Goal: Task Accomplishment & Management: Manage account settings

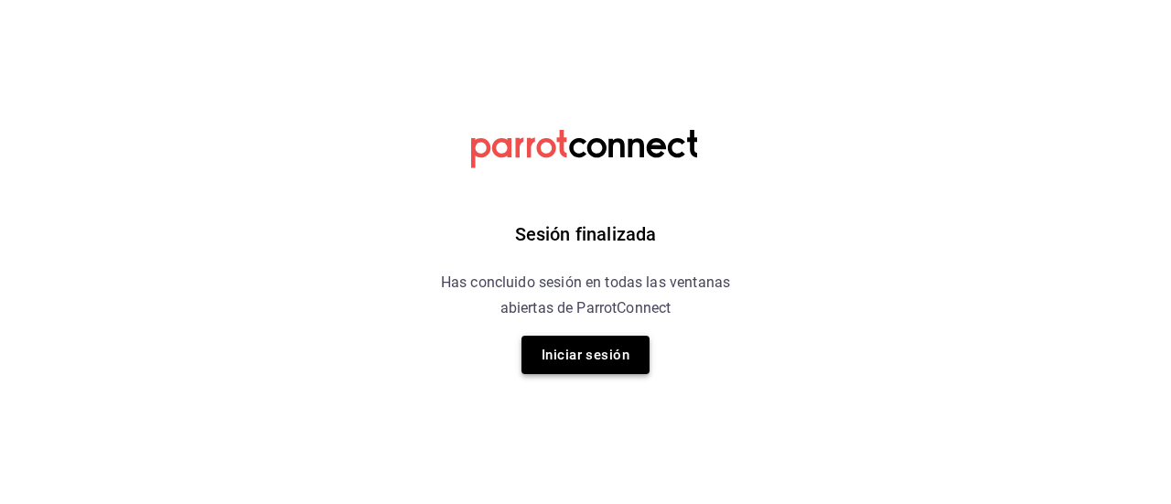
click at [594, 353] on button "Iniciar sesión" at bounding box center [585, 355] width 128 height 38
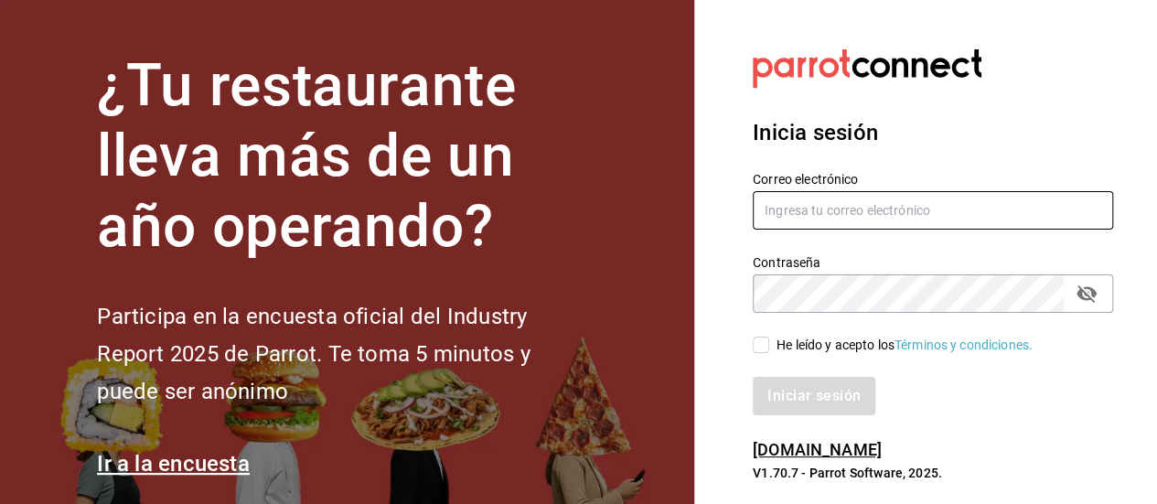
click at [832, 209] on input "text" at bounding box center [933, 210] width 360 height 38
type input "[EMAIL_ADDRESS][DOMAIN_NAME]"
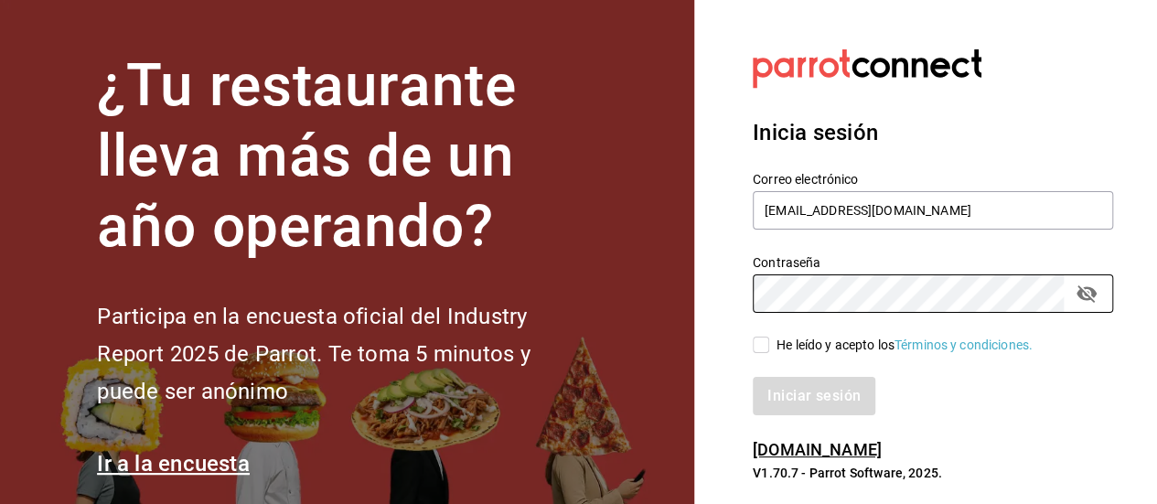
click at [763, 341] on input "He leído y acepto los Términos y condiciones." at bounding box center [761, 345] width 16 height 16
checkbox input "true"
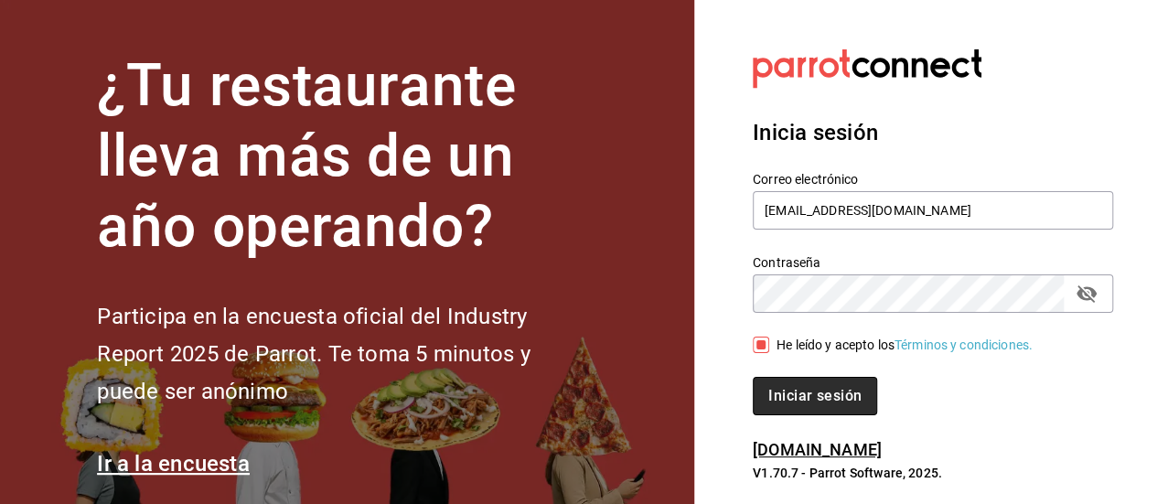
click at [770, 400] on button "Iniciar sesión" at bounding box center [815, 396] width 124 height 38
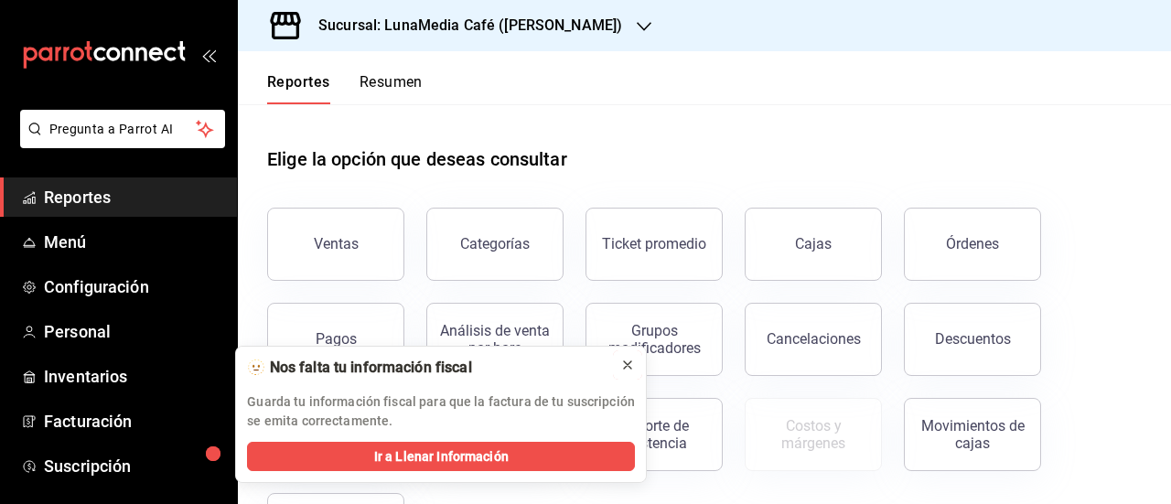
click at [628, 366] on icon at bounding box center [627, 365] width 15 height 15
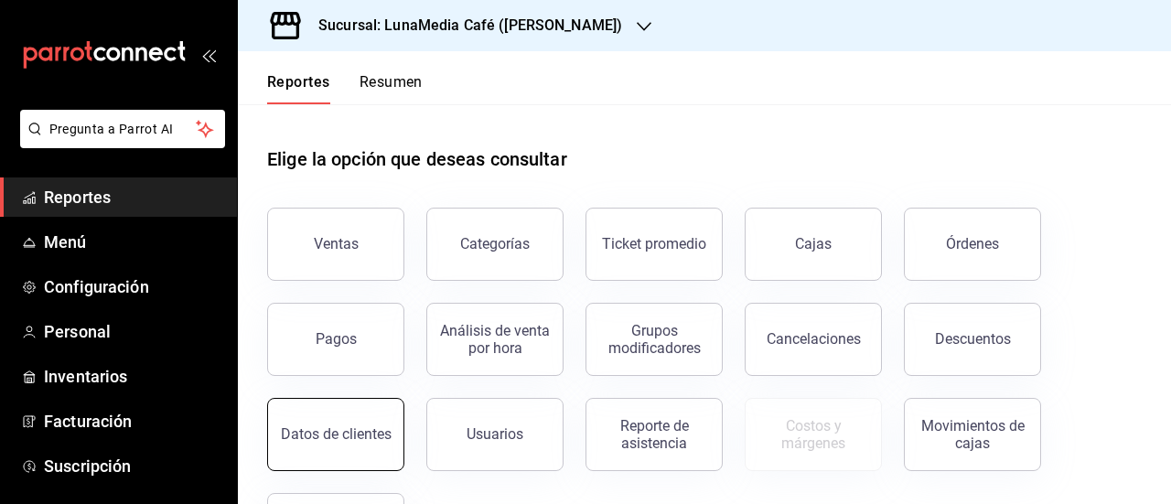
scroll to position [91, 0]
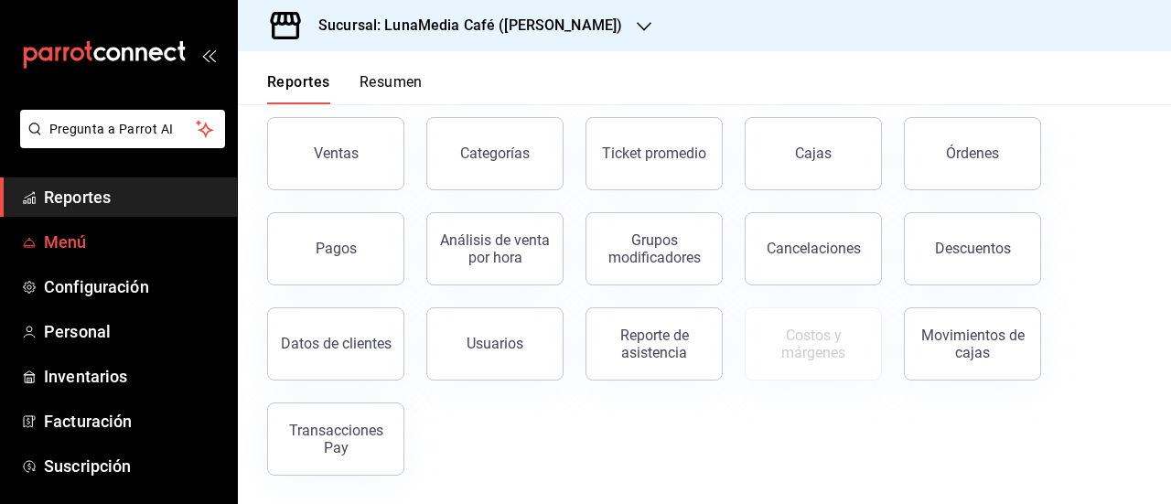
click at [50, 250] on span "Menú" at bounding box center [133, 242] width 178 height 25
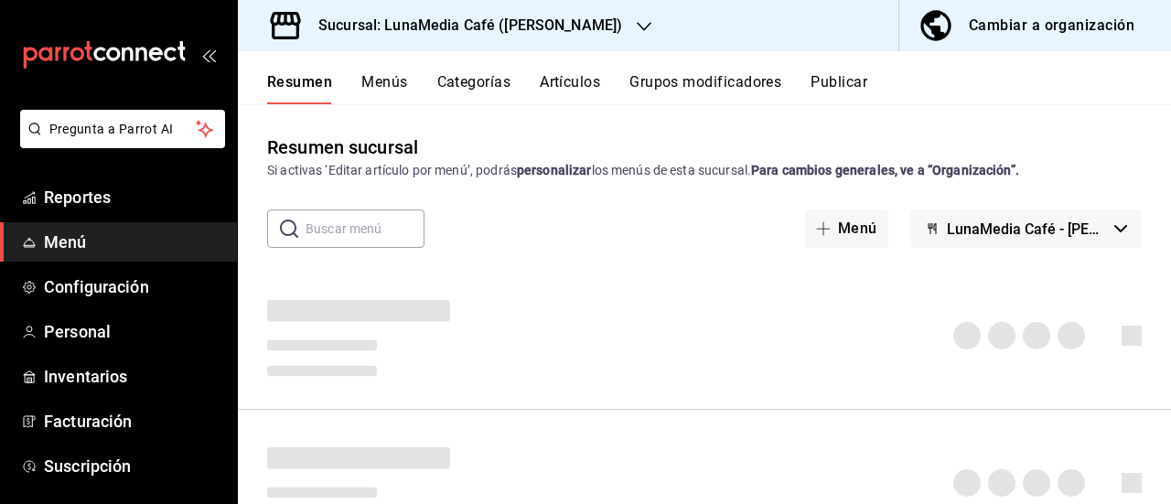
click at [637, 27] on icon "button" at bounding box center [644, 26] width 15 height 15
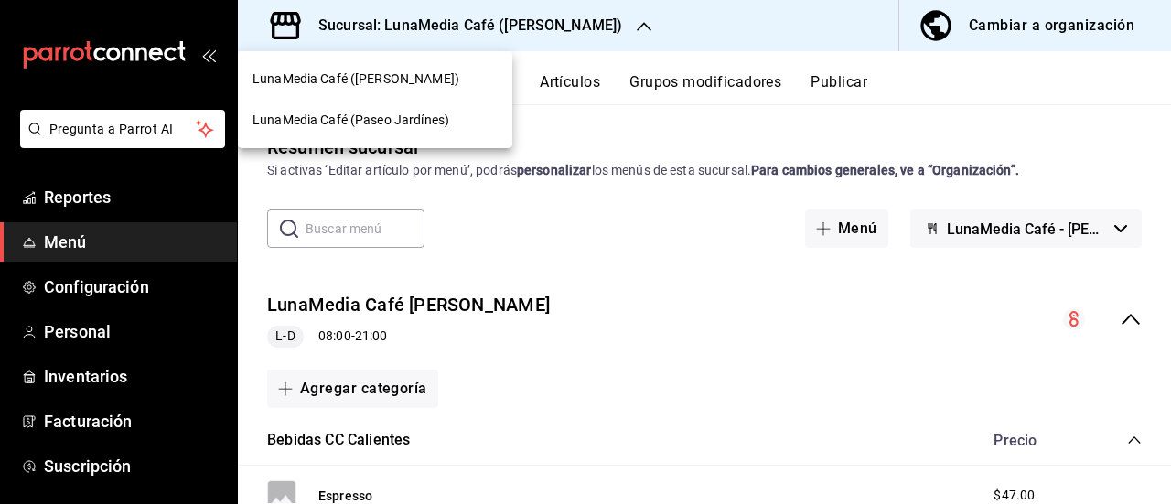
click at [422, 134] on div "LunaMedia Café (Paseo Jardínes)" at bounding box center [375, 120] width 274 height 41
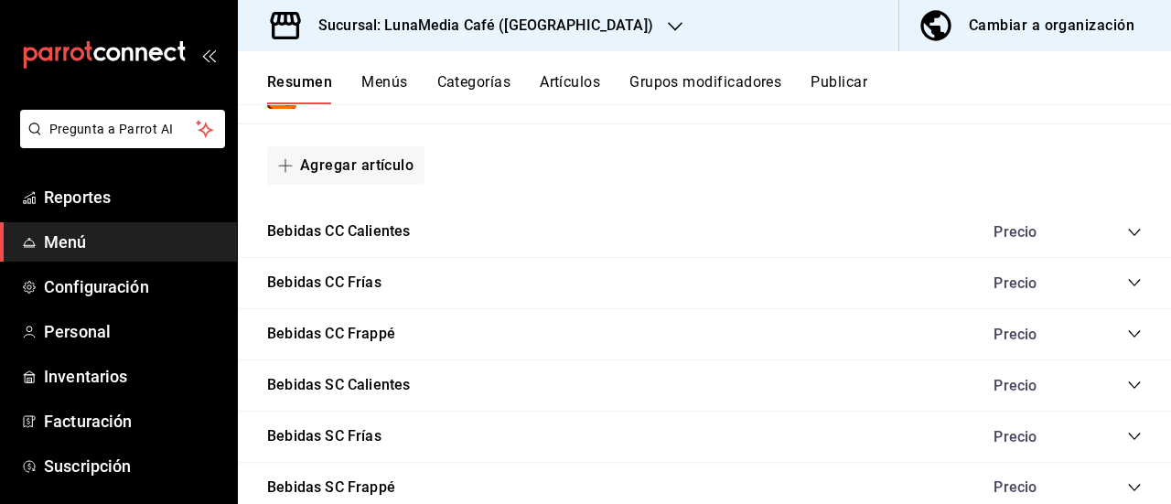
scroll to position [1071, 0]
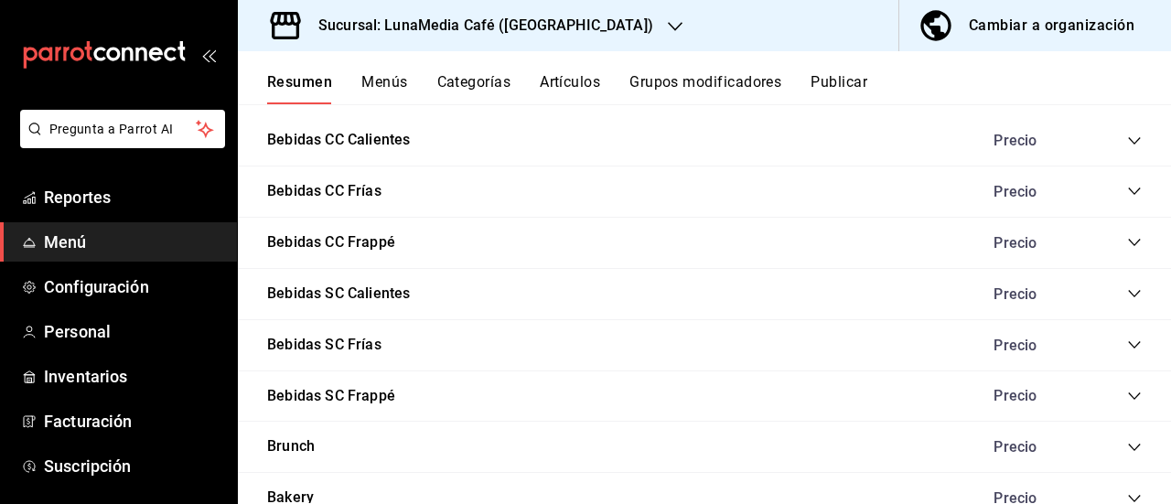
click at [1127, 290] on icon "collapse-category-row" at bounding box center [1134, 293] width 15 height 15
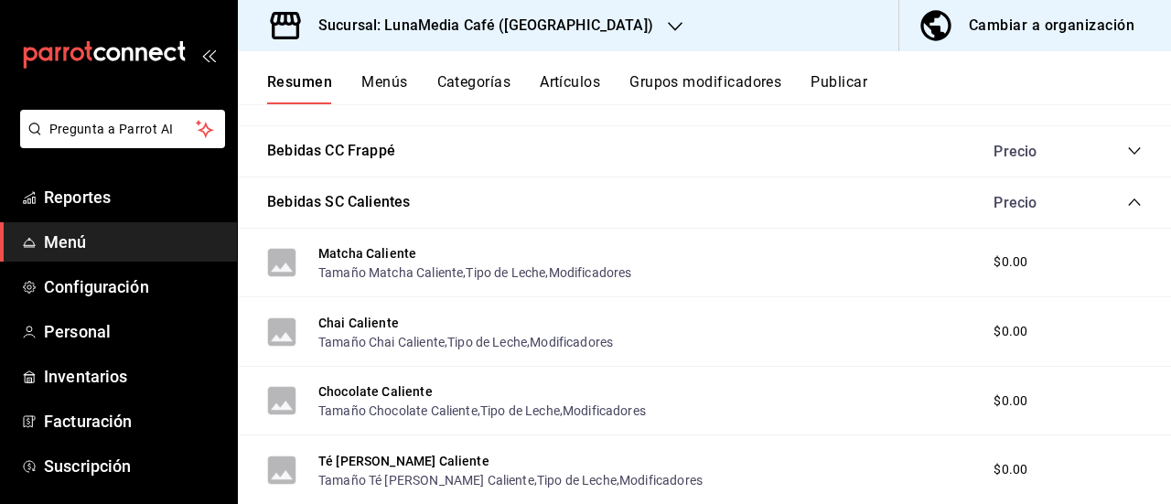
scroll to position [1345, 0]
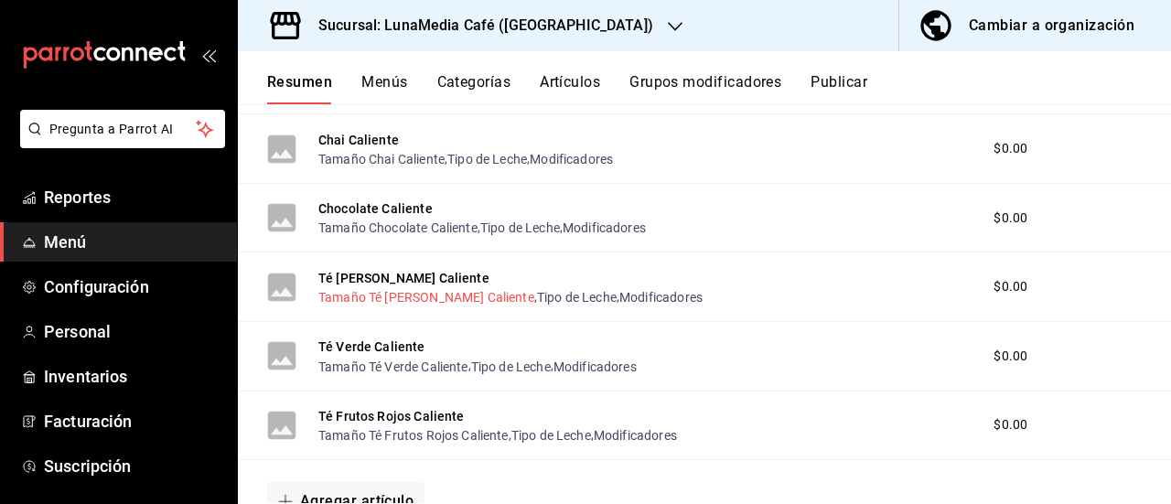
click at [374, 300] on button "Tamaño Té de Manzanilla Caliente" at bounding box center [426, 297] width 216 height 18
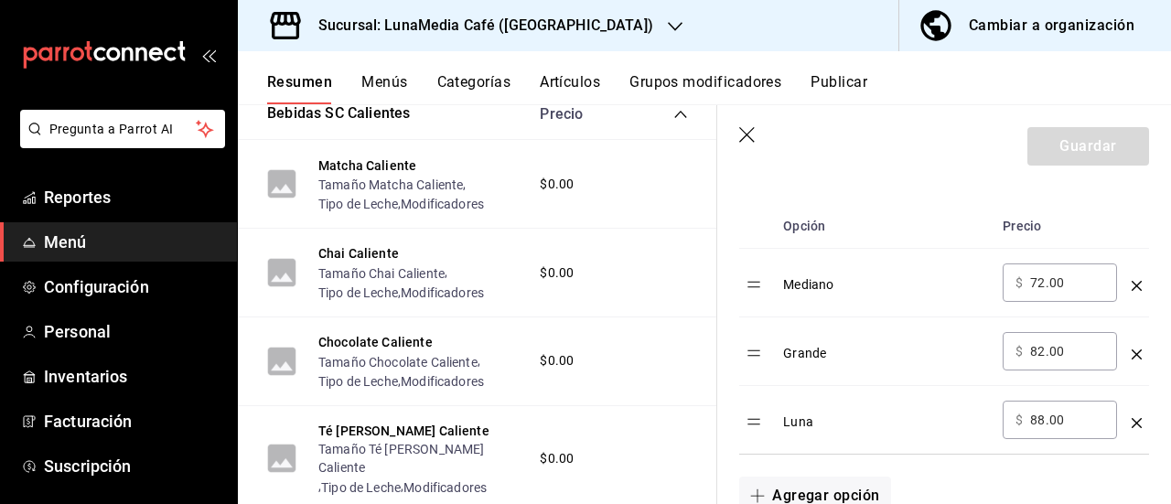
scroll to position [549, 0]
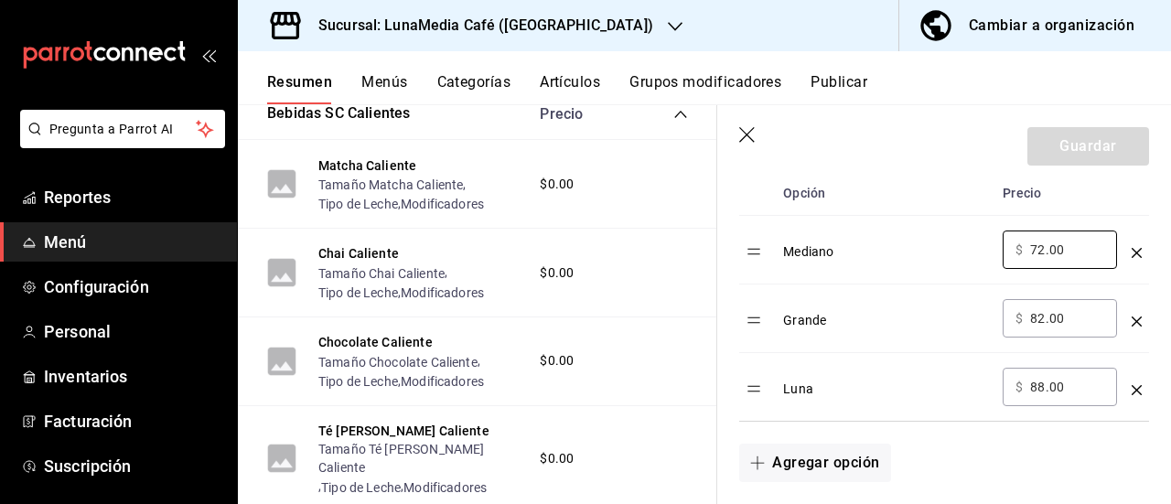
drag, startPoint x: 1063, startPoint y: 255, endPoint x: 986, endPoint y: 249, distance: 77.1
click at [986, 249] on tr "Mediano ​ $ 72.00 ​" at bounding box center [944, 250] width 410 height 69
type input "50.00"
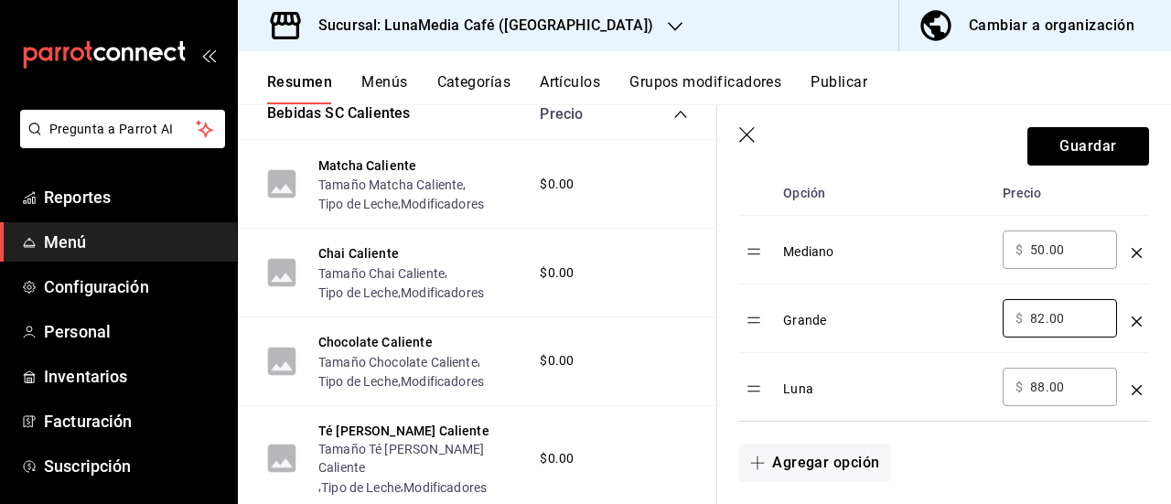
drag, startPoint x: 1067, startPoint y: 323, endPoint x: 941, endPoint y: 314, distance: 126.5
click at [941, 314] on tr "Grande ​ $ 82.00 ​" at bounding box center [944, 318] width 410 height 69
type input "57.00"
drag, startPoint x: 1074, startPoint y: 388, endPoint x: 898, endPoint y: 363, distance: 177.3
click at [898, 363] on tr "Luna ​ $ 88.00 ​" at bounding box center [944, 387] width 410 height 69
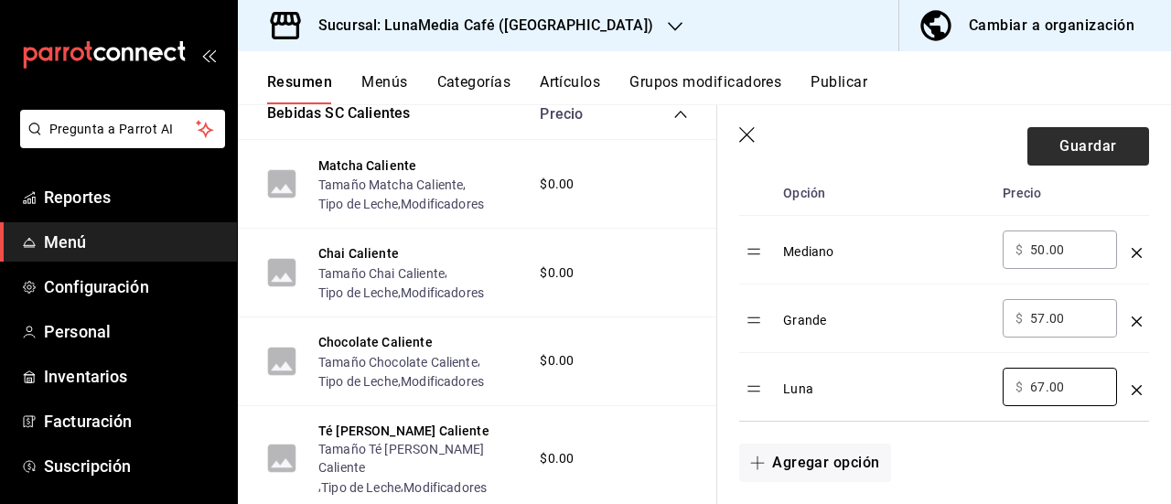
type input "67.00"
click at [1065, 155] on button "Guardar" at bounding box center [1088, 146] width 122 height 38
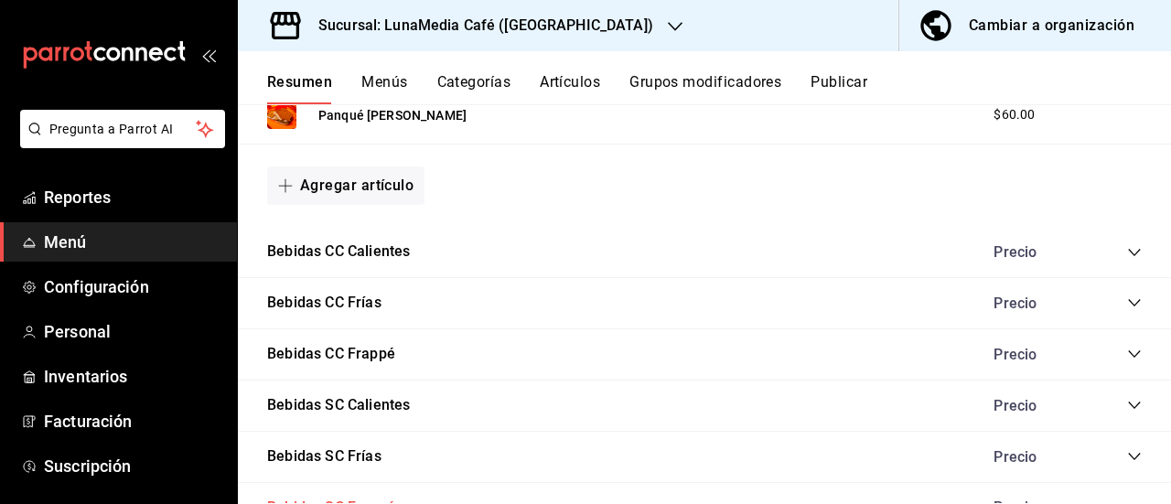
scroll to position [1071, 0]
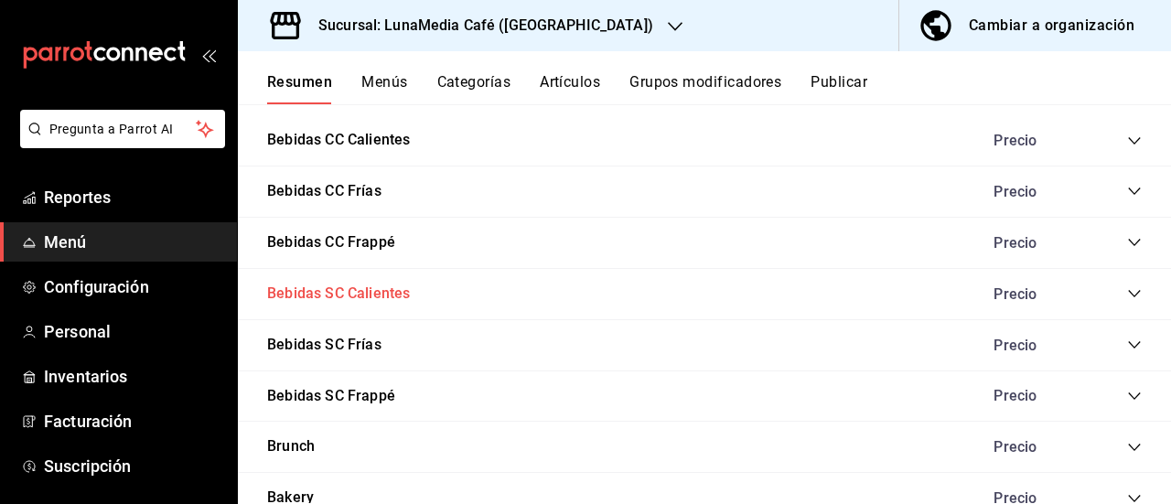
click at [371, 294] on button "Bebidas SC Calientes" at bounding box center [338, 294] width 143 height 21
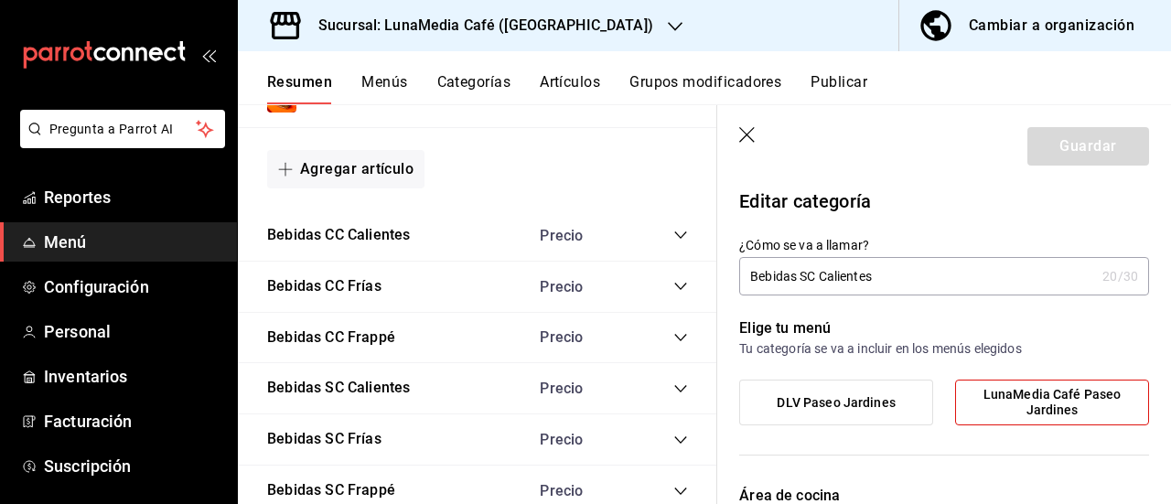
click at [750, 135] on icon "button" at bounding box center [748, 136] width 18 height 18
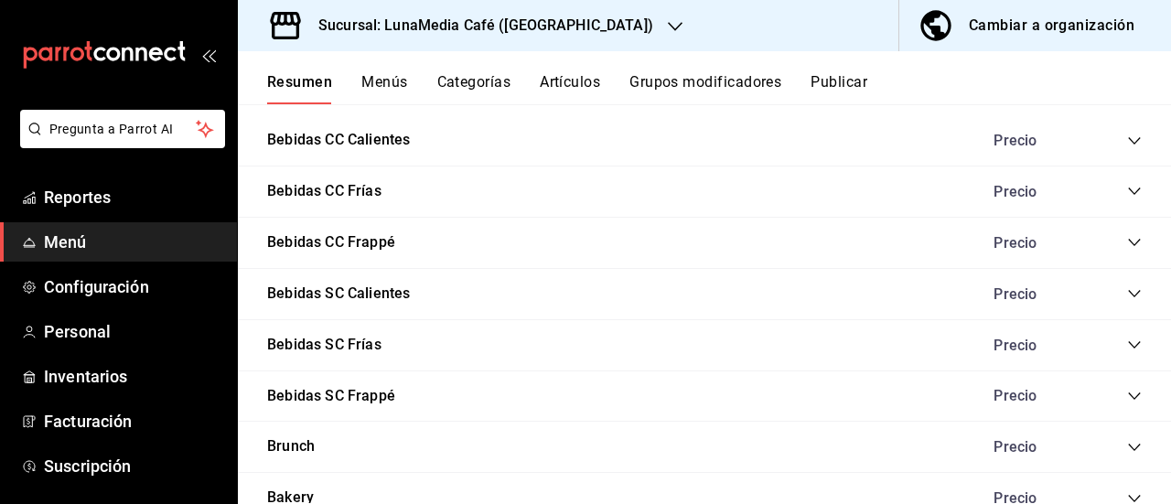
click at [1128, 290] on icon "collapse-category-row" at bounding box center [1134, 293] width 12 height 7
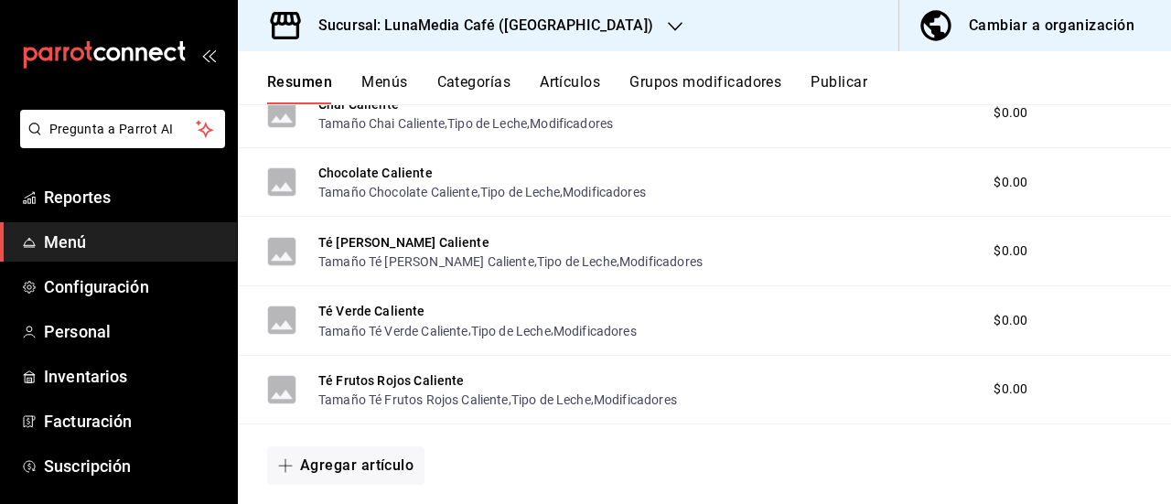
scroll to position [1345, 0]
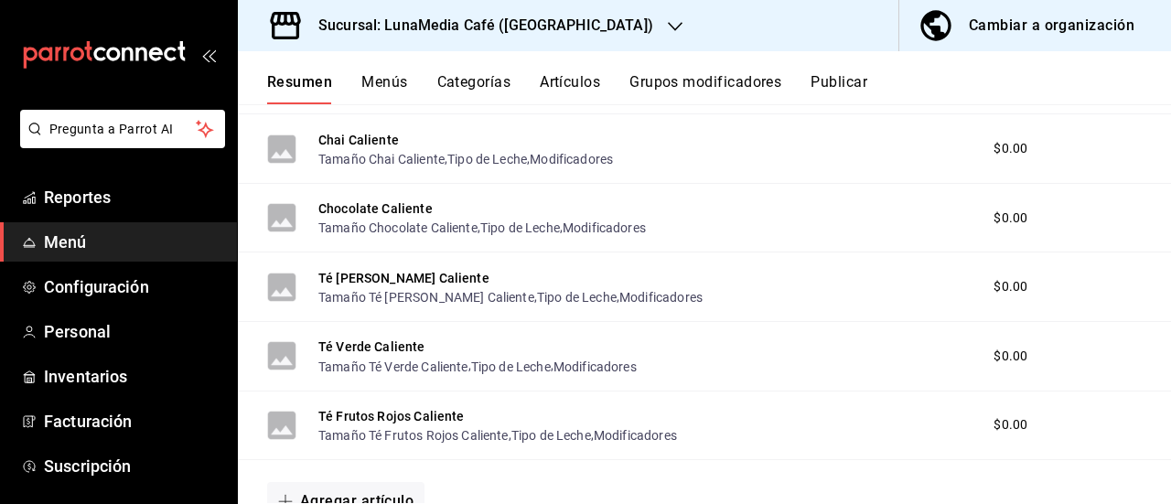
drag, startPoint x: 368, startPoint y: 365, endPoint x: 667, endPoint y: 385, distance: 299.7
click at [365, 364] on button "Tamaño Té Verde Caliente" at bounding box center [393, 367] width 150 height 18
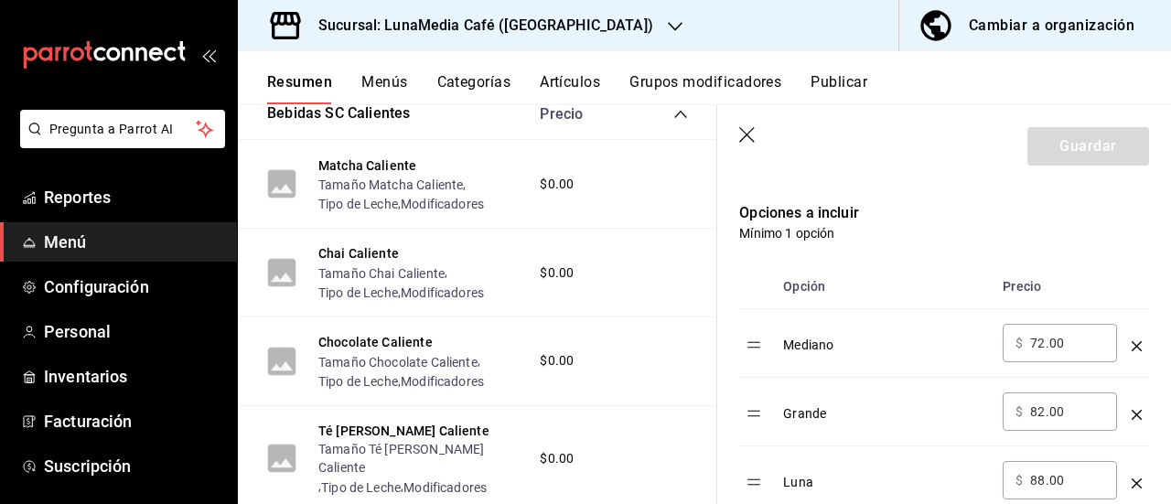
scroll to position [457, 0]
click at [962, 331] on tr "Mediano ​ $ 72.00 ​" at bounding box center [944, 341] width 410 height 69
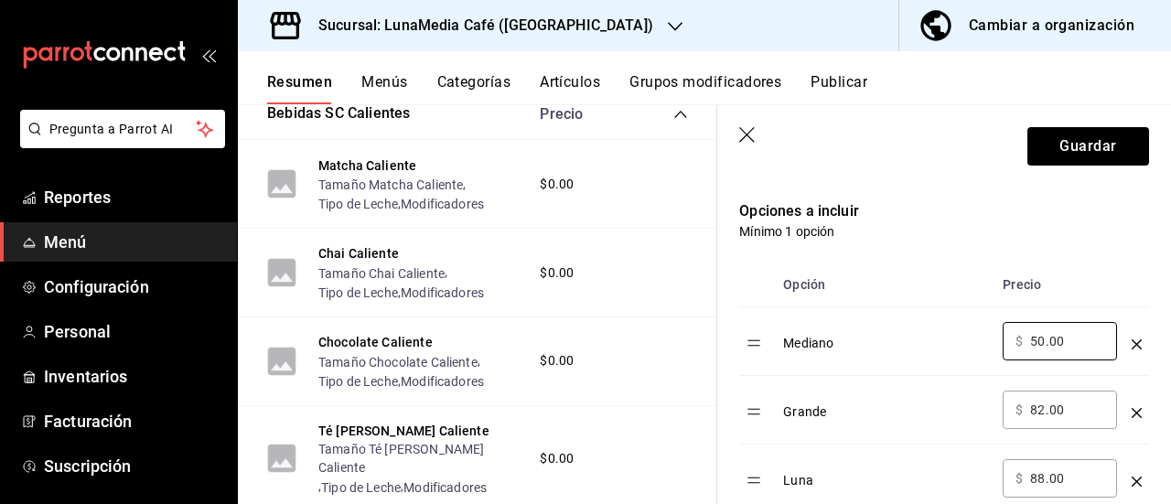
type input "50.00"
drag, startPoint x: 1054, startPoint y: 409, endPoint x: 944, endPoint y: 409, distance: 109.7
click at [944, 409] on tr "Grande ​ $ 82.00 ​" at bounding box center [944, 410] width 410 height 69
click at [1076, 408] on input "82.00" at bounding box center [1067, 410] width 74 height 18
drag, startPoint x: 1076, startPoint y: 408, endPoint x: 976, endPoint y: 405, distance: 99.7
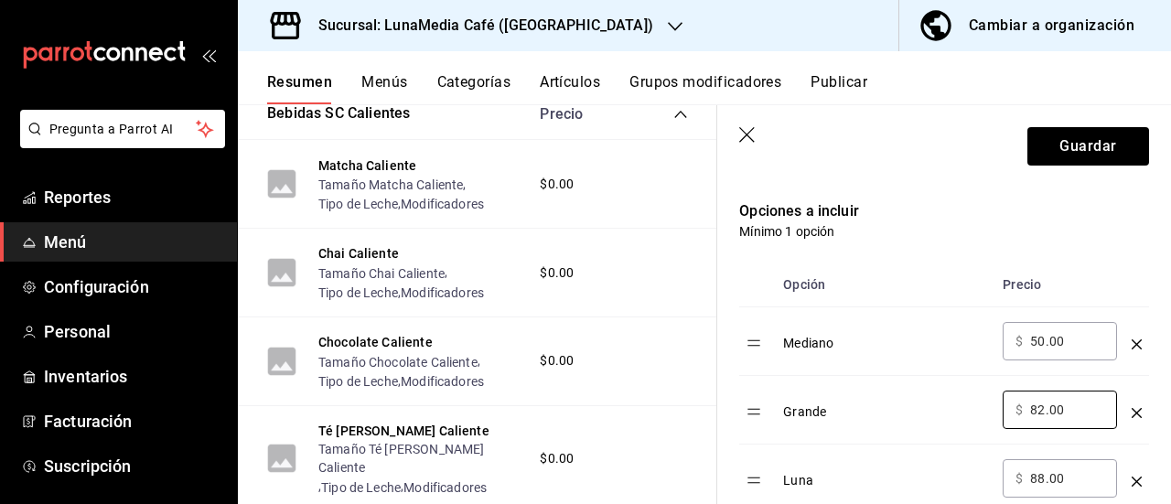
click at [976, 405] on tr "Grande ​ $ 82.00 ​" at bounding box center [944, 410] width 410 height 69
type input "57.00"
drag, startPoint x: 1065, startPoint y: 471, endPoint x: 942, endPoint y: 466, distance: 122.7
click at [942, 466] on tr "Luna ​ $ 88.00 ​" at bounding box center [944, 478] width 410 height 69
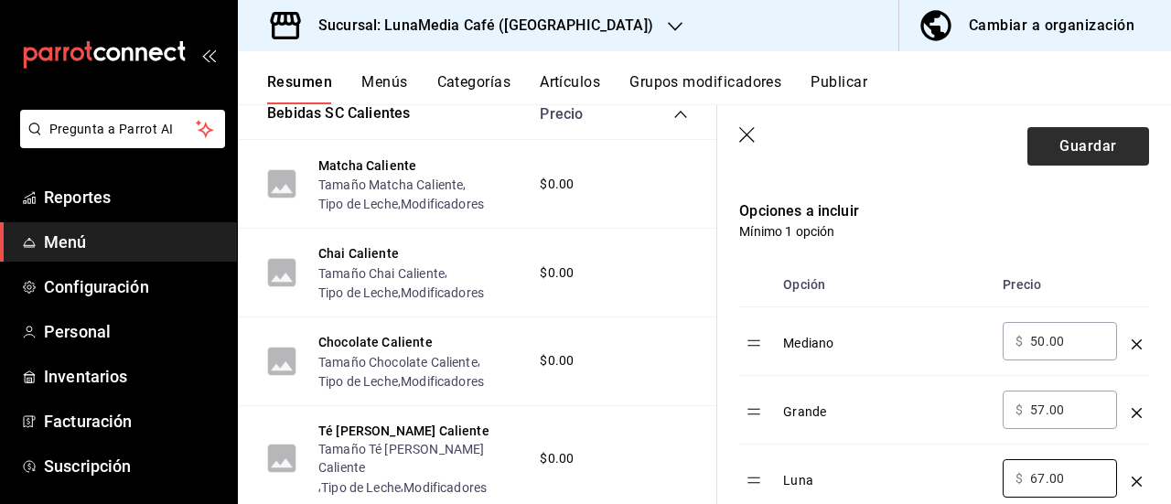
type input "67.00"
click at [1028, 136] on button "Guardar" at bounding box center [1088, 146] width 122 height 38
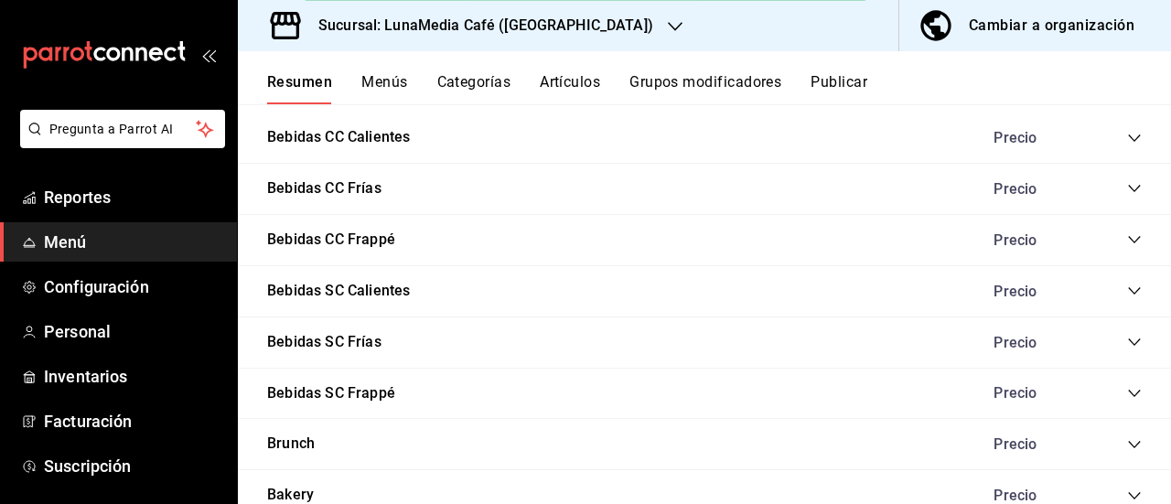
scroll to position [1071, 0]
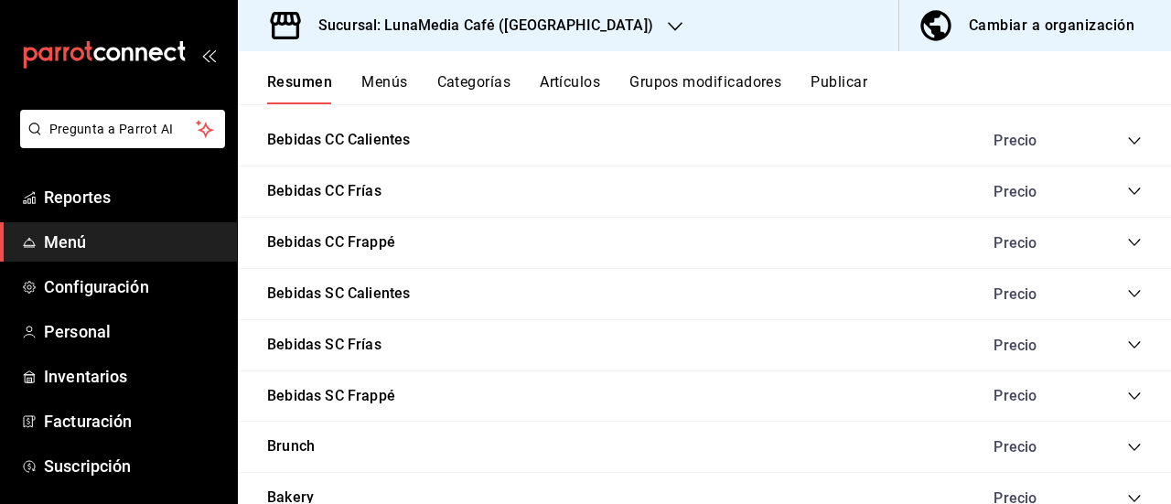
click at [1127, 288] on icon "collapse-category-row" at bounding box center [1134, 293] width 15 height 15
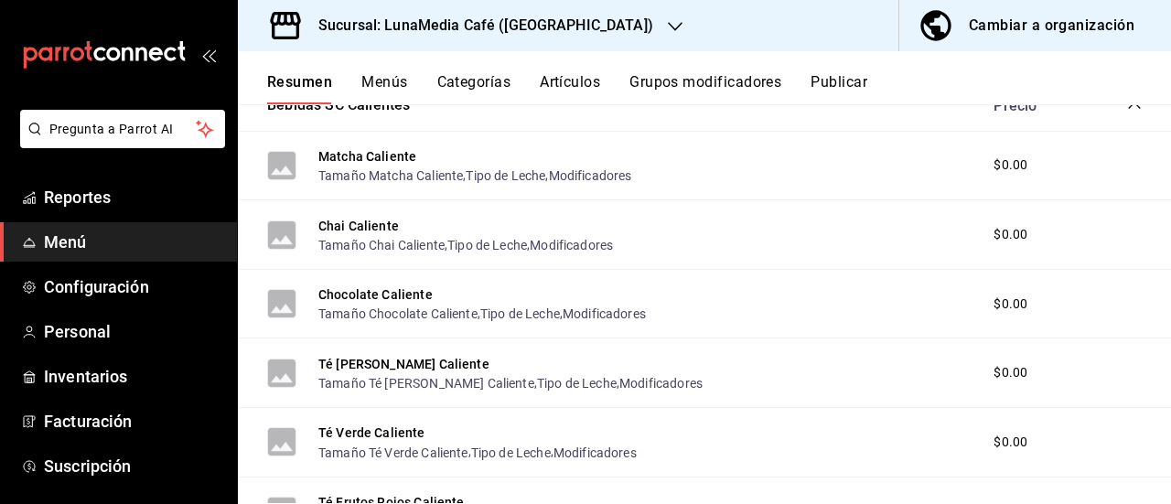
scroll to position [1345, 0]
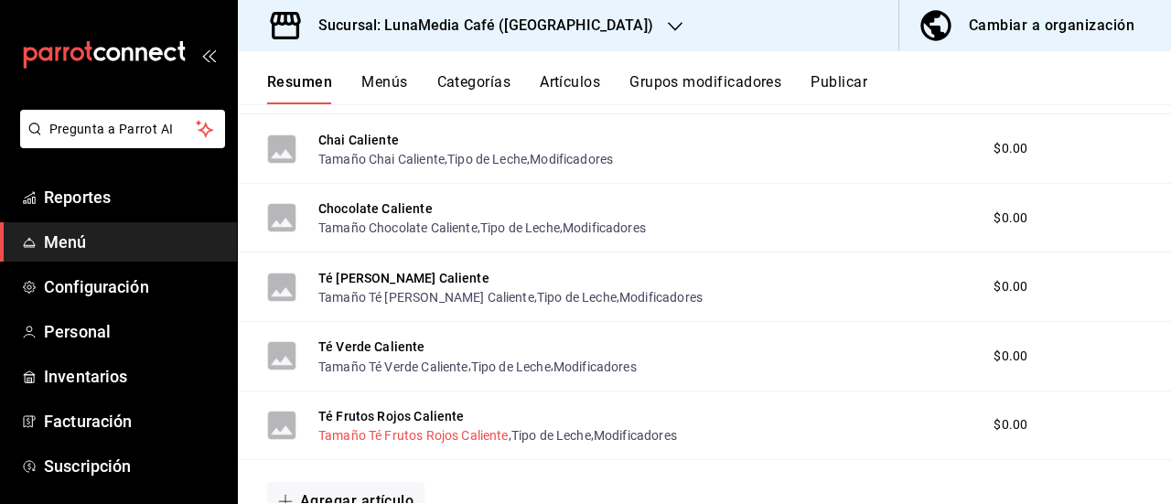
click at [396, 439] on button "Tamaño Té Frutos Rojos Caliente" at bounding box center [413, 435] width 190 height 18
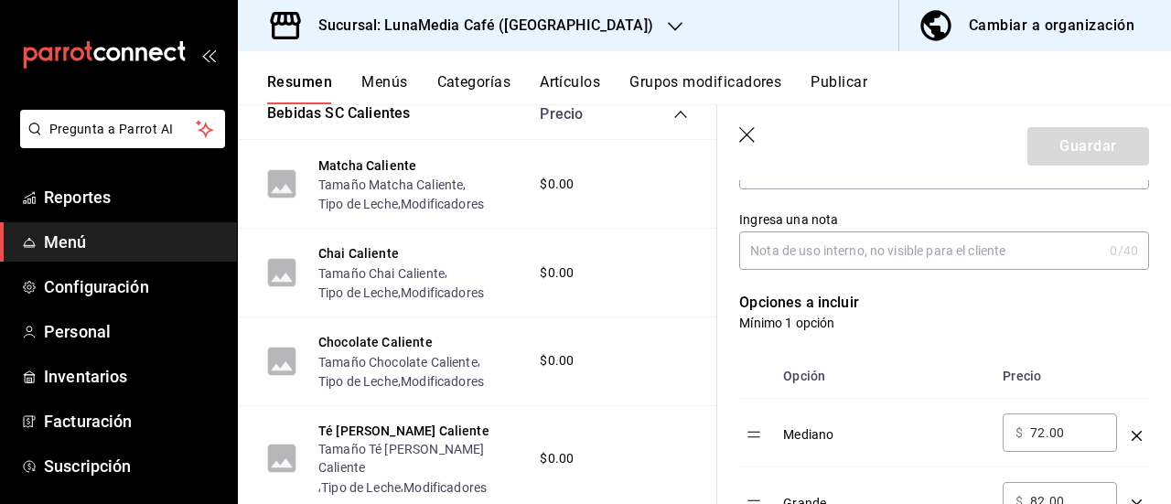
scroll to position [457, 0]
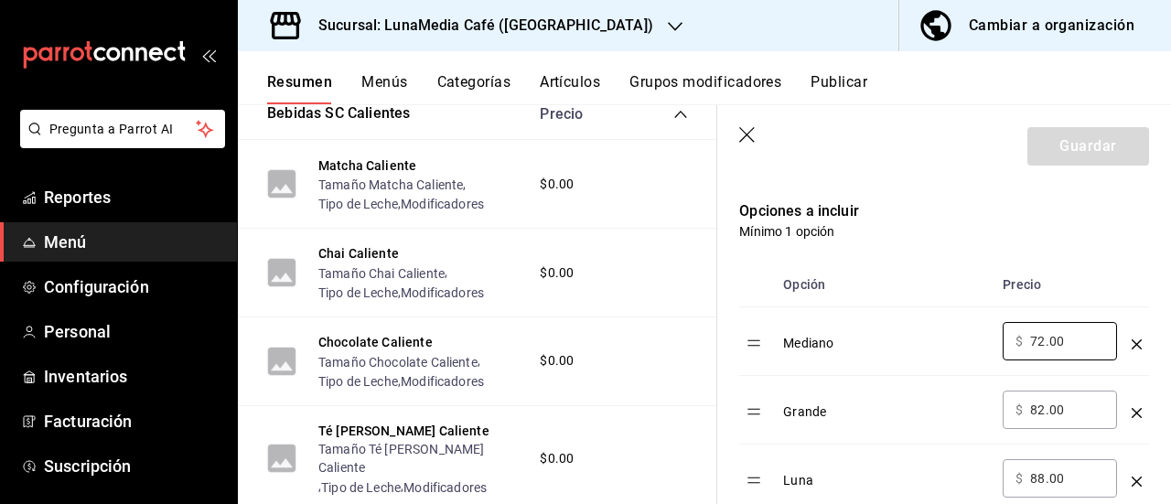
drag, startPoint x: 1069, startPoint y: 347, endPoint x: 949, endPoint y: 339, distance: 120.0
click at [949, 339] on tr "Mediano ​ $ 72.00 ​" at bounding box center [944, 341] width 410 height 69
type input "50.00"
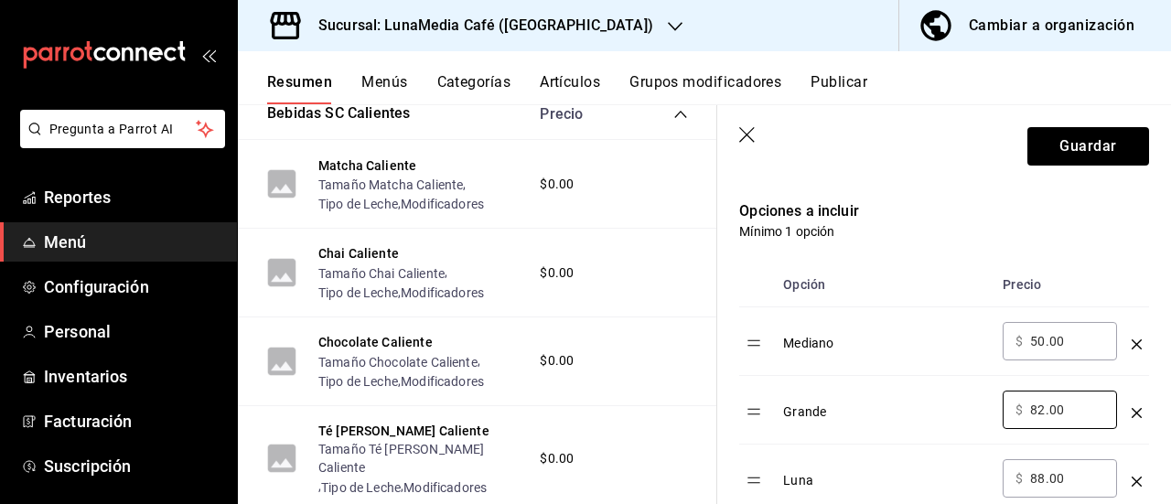
drag, startPoint x: 1075, startPoint y: 407, endPoint x: 944, endPoint y: 396, distance: 131.2
click at [944, 396] on tr "Grande ​ $ 82.00 ​" at bounding box center [944, 410] width 410 height 69
type input "57.00"
drag, startPoint x: 1066, startPoint y: 477, endPoint x: 958, endPoint y: 473, distance: 108.0
click at [958, 473] on tr "Luna ​ $ 88.00 ​" at bounding box center [944, 478] width 410 height 69
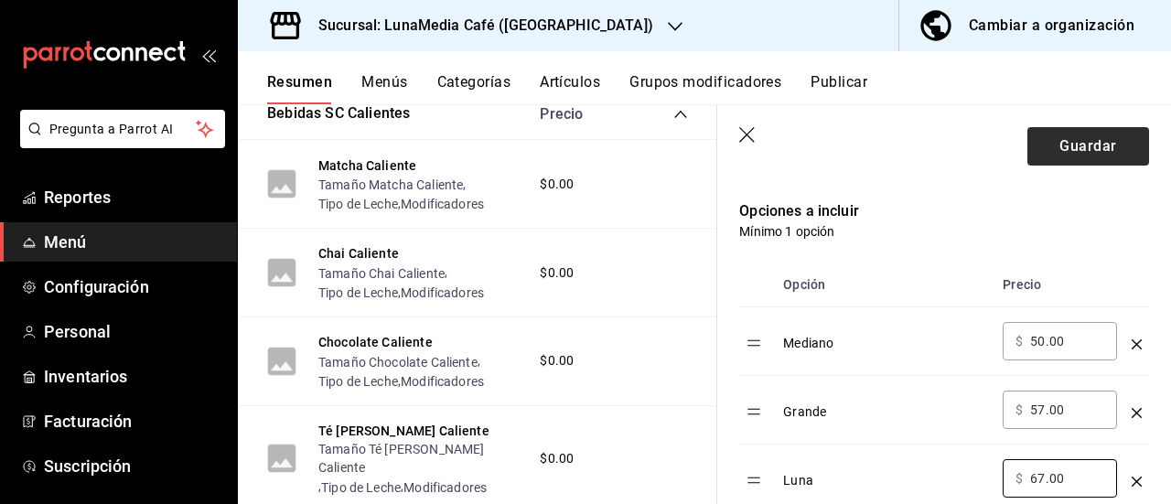
type input "67.00"
click at [1069, 155] on button "Guardar" at bounding box center [1088, 146] width 122 height 38
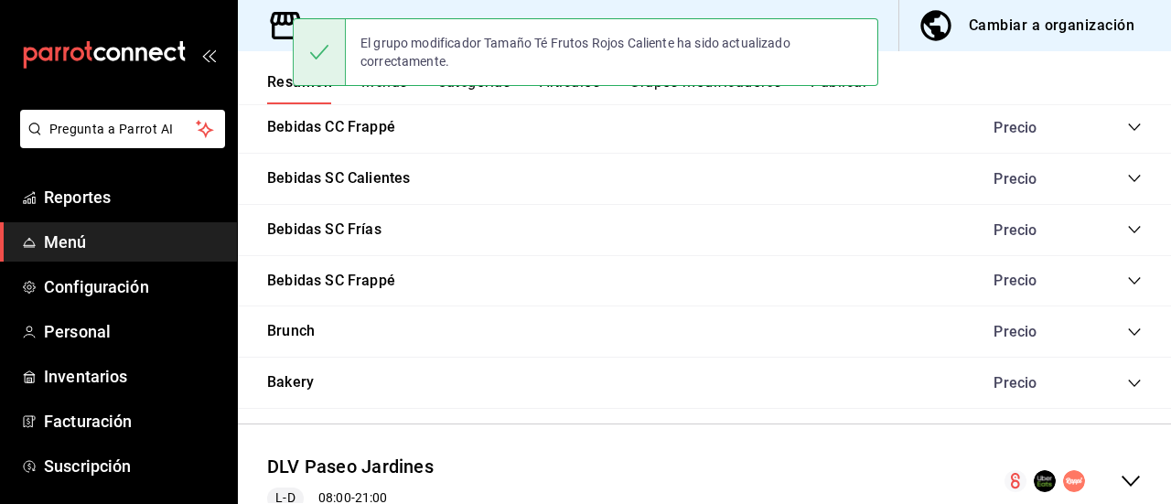
scroll to position [1162, 0]
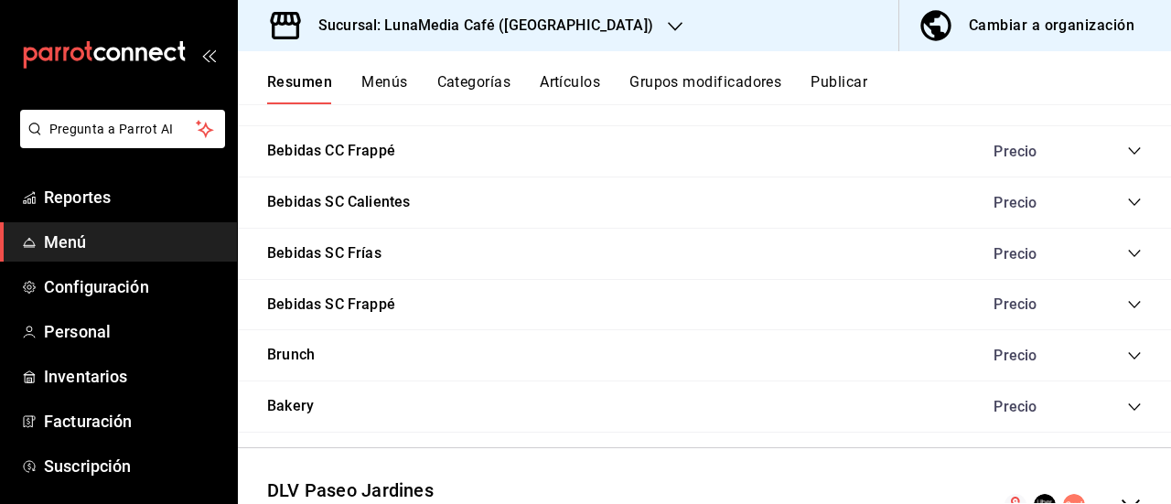
click at [1127, 302] on icon "collapse-category-row" at bounding box center [1134, 304] width 15 height 15
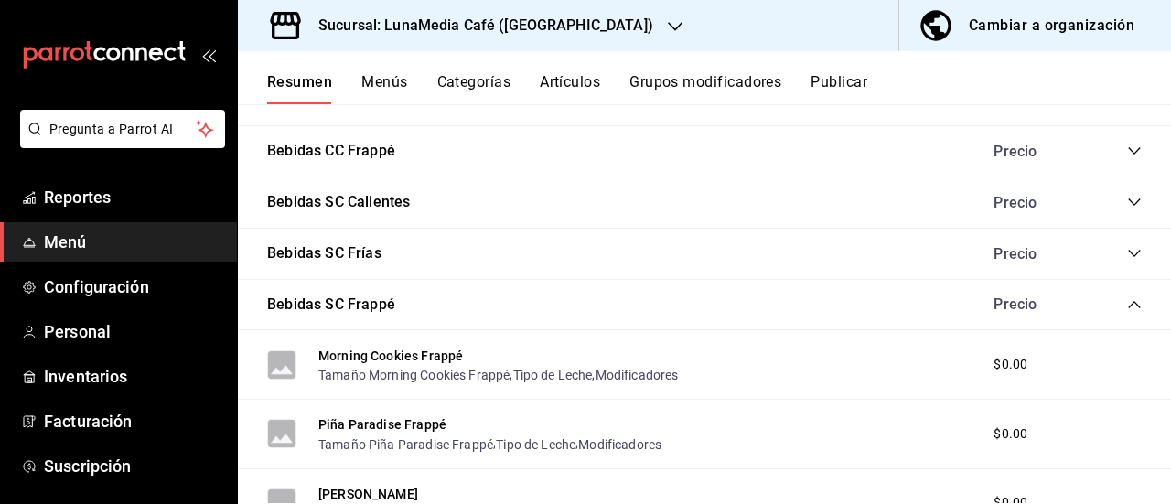
click at [1127, 251] on icon "collapse-category-row" at bounding box center [1134, 253] width 15 height 15
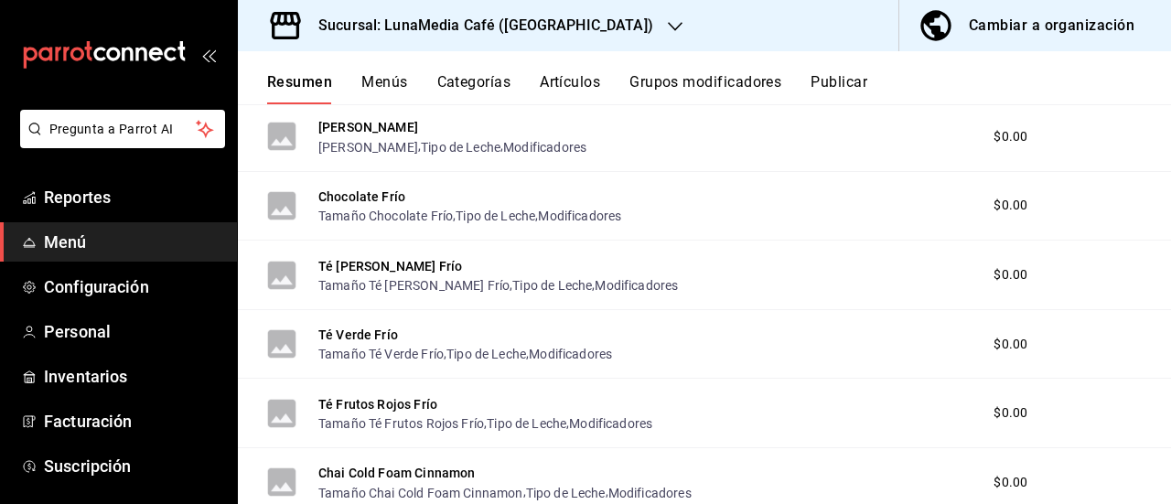
scroll to position [1437, 0]
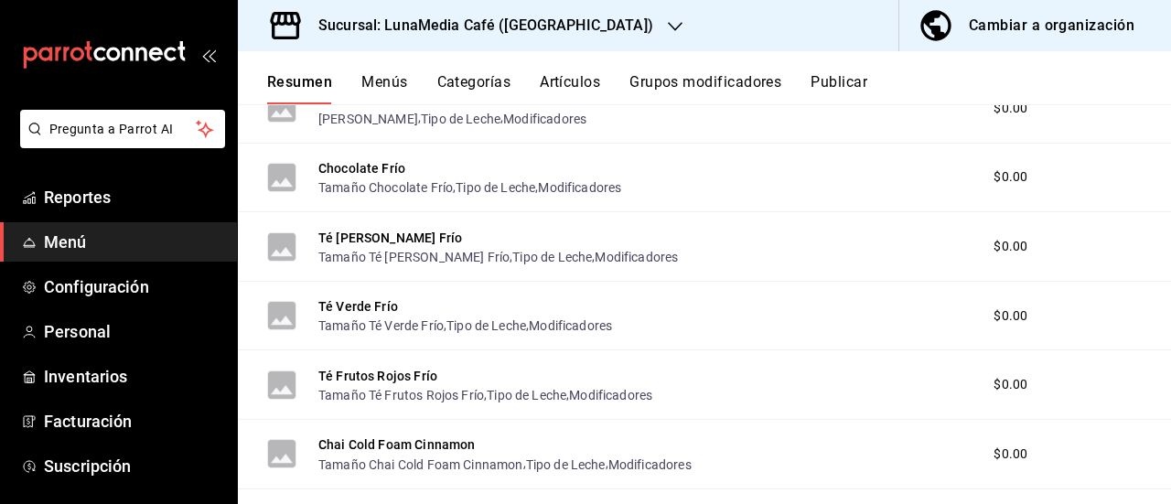
drag, startPoint x: 402, startPoint y: 257, endPoint x: 498, endPoint y: 301, distance: 104.8
click at [402, 257] on button "Tamaño Té de Manzanilla Frío" at bounding box center [413, 257] width 191 height 18
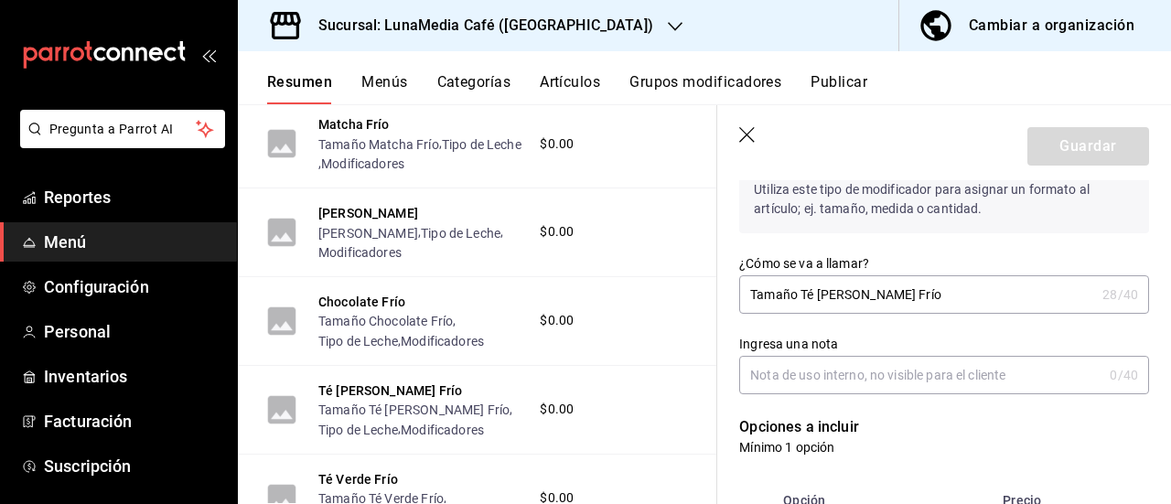
scroll to position [457, 0]
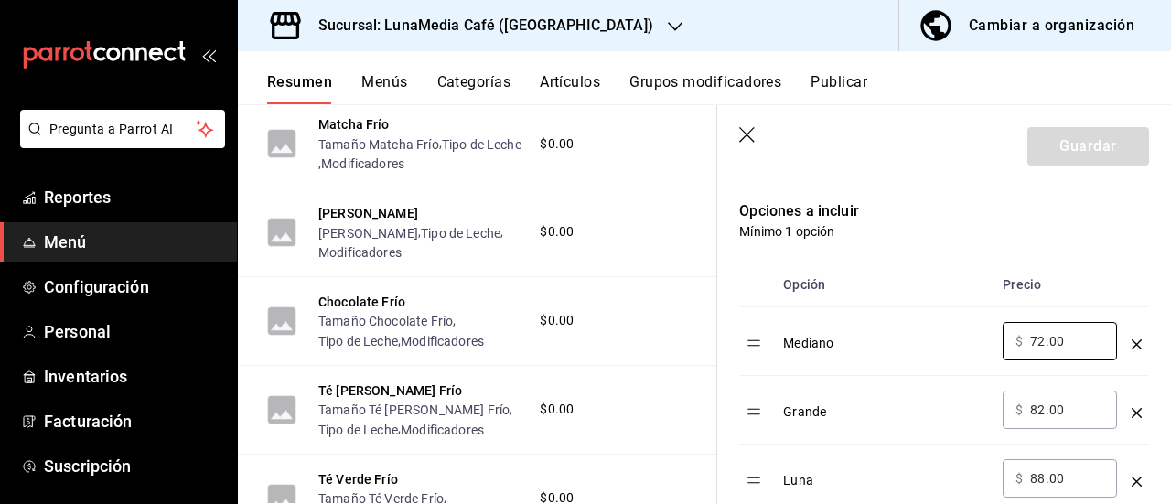
drag, startPoint x: 1006, startPoint y: 337, endPoint x: 990, endPoint y: 336, distance: 16.6
click at [990, 336] on tr "Mediano ​ $ 72.00 ​" at bounding box center [944, 341] width 410 height 69
drag, startPoint x: 1072, startPoint y: 342, endPoint x: 981, endPoint y: 337, distance: 90.7
click at [981, 337] on tr "Mediano ​ $ 72.00 ​" at bounding box center [944, 341] width 410 height 69
type input "50.00"
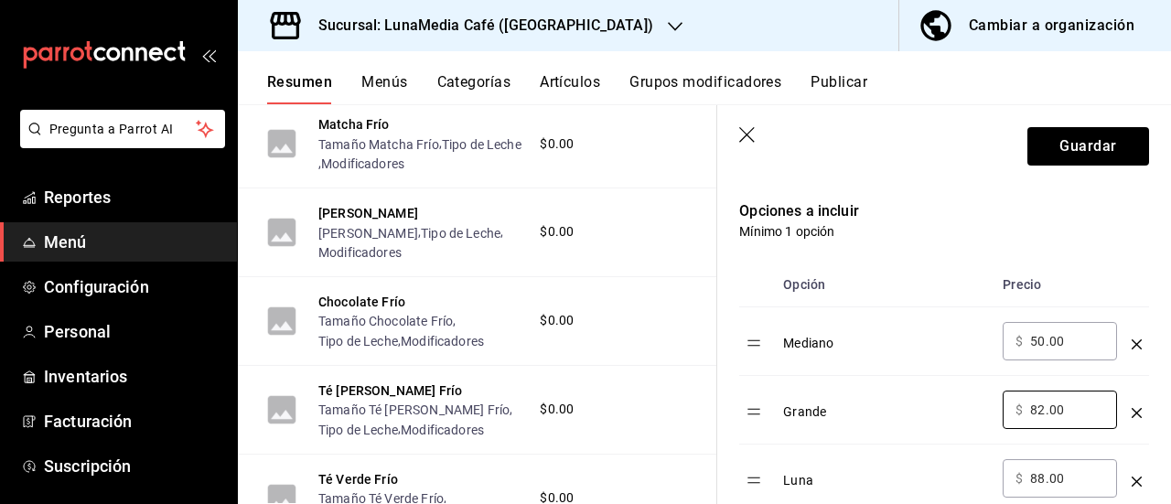
drag, startPoint x: 1065, startPoint y: 405, endPoint x: 951, endPoint y: 404, distance: 113.4
click at [951, 404] on tr "Grande ​ $ 82.00 ​" at bounding box center [944, 410] width 410 height 69
type input "57.00"
drag, startPoint x: 1064, startPoint y: 478, endPoint x: 970, endPoint y: 473, distance: 93.4
click at [970, 473] on tr "Luna ​ $ 88.00 ​" at bounding box center [944, 478] width 410 height 69
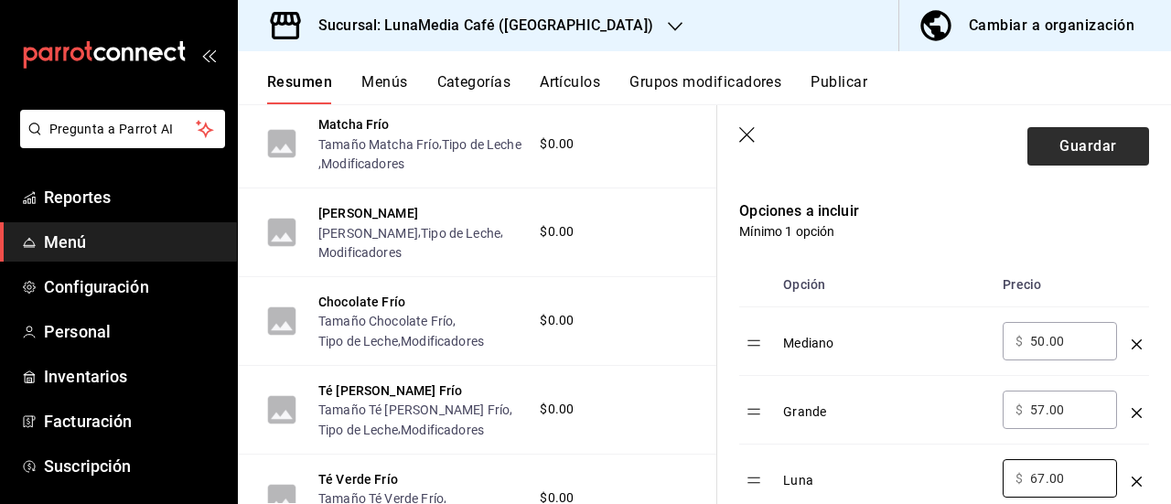
type input "67.00"
click at [1044, 140] on button "Guardar" at bounding box center [1088, 146] width 122 height 38
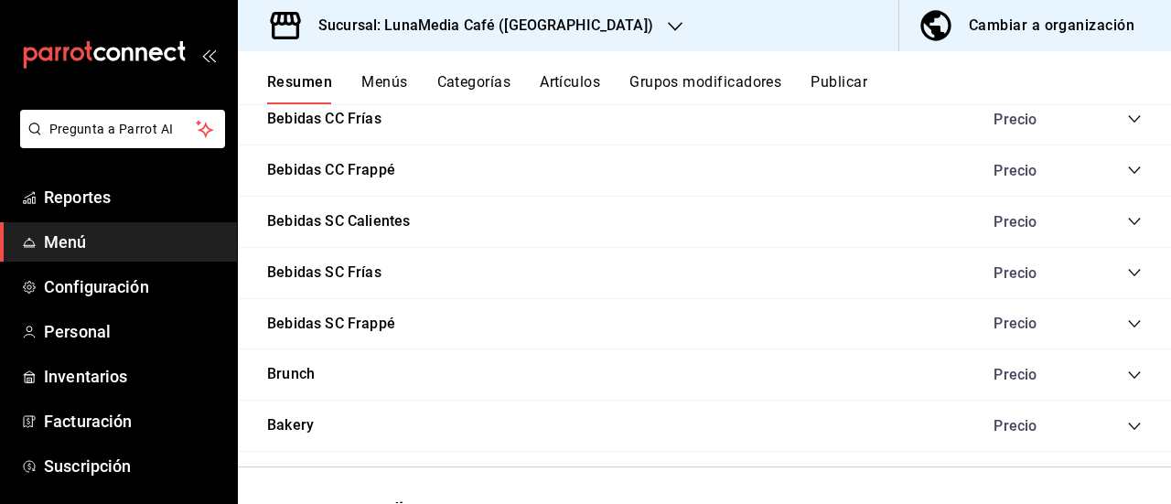
scroll to position [1121, 0]
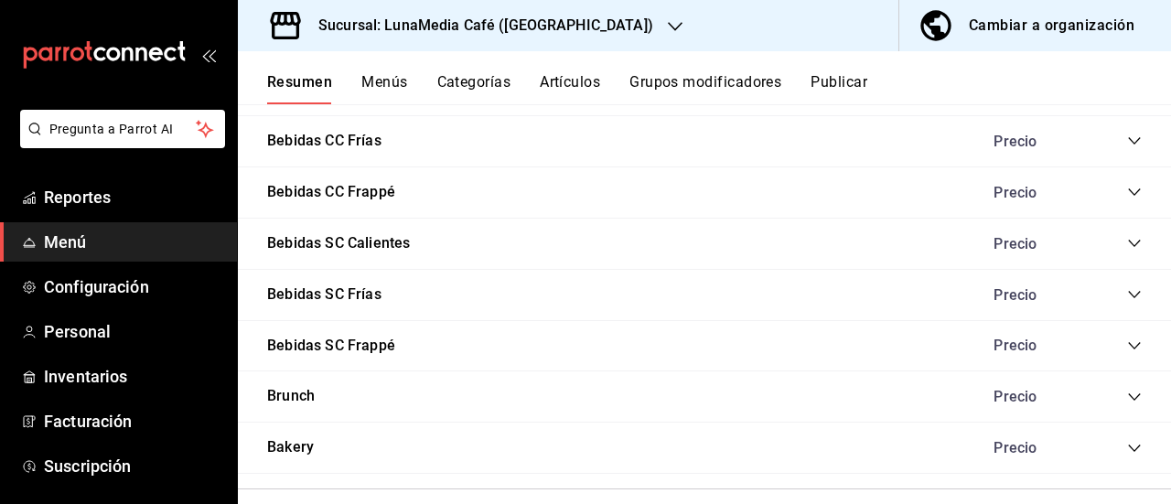
click at [1127, 288] on icon "collapse-category-row" at bounding box center [1134, 294] width 15 height 15
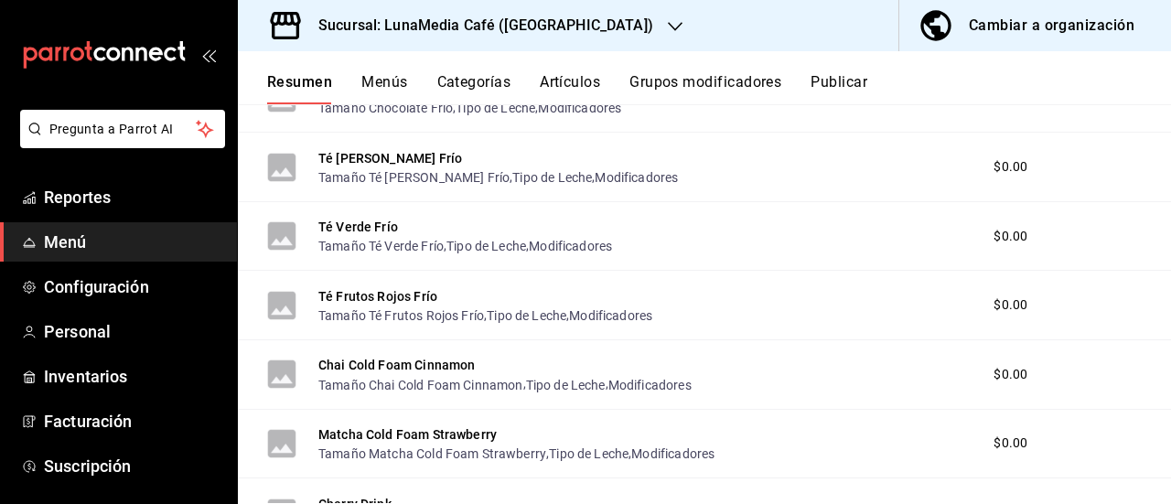
scroll to position [1487, 0]
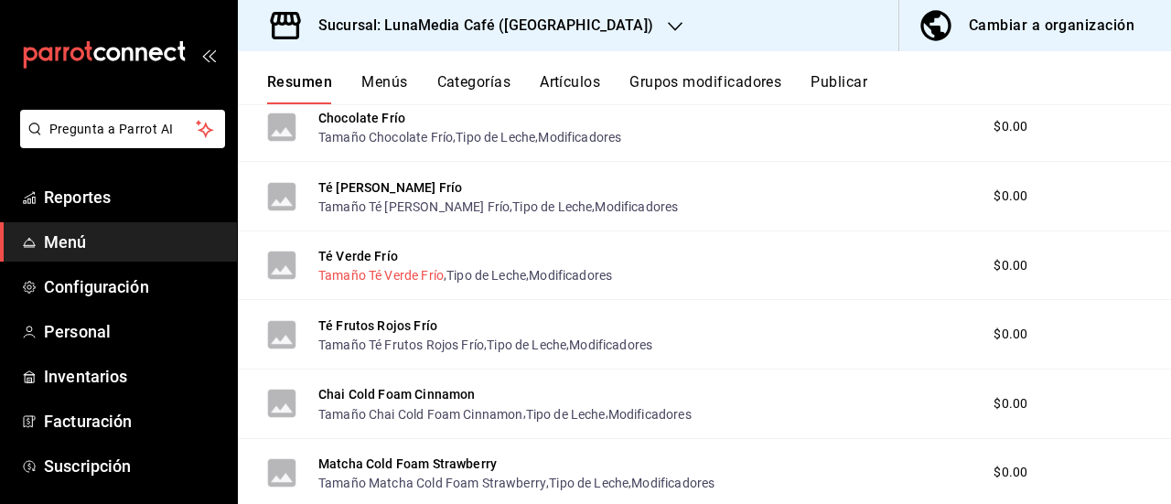
click at [369, 275] on button "Tamaño Té Verde Frío" at bounding box center [380, 275] width 125 height 18
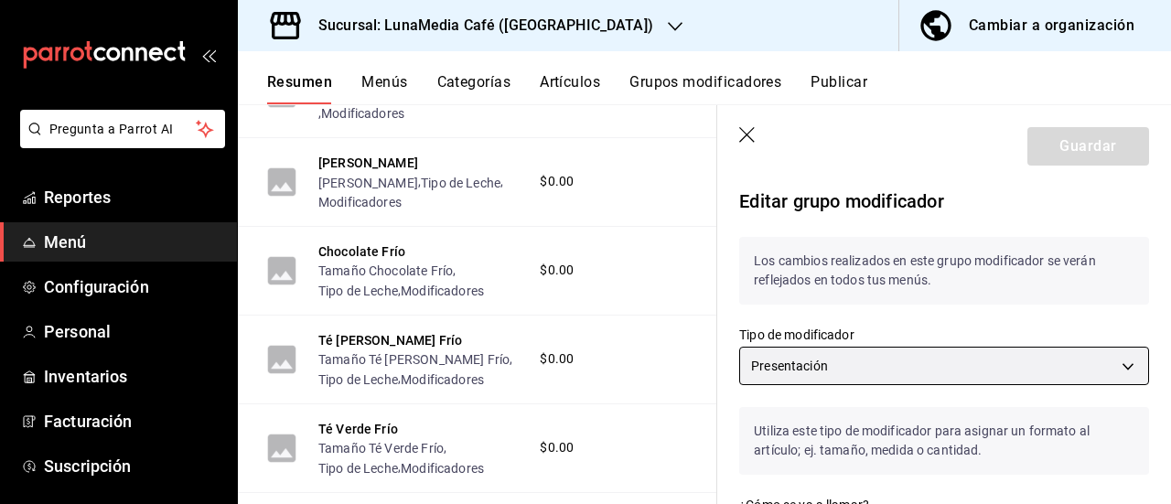
scroll to position [549, 0]
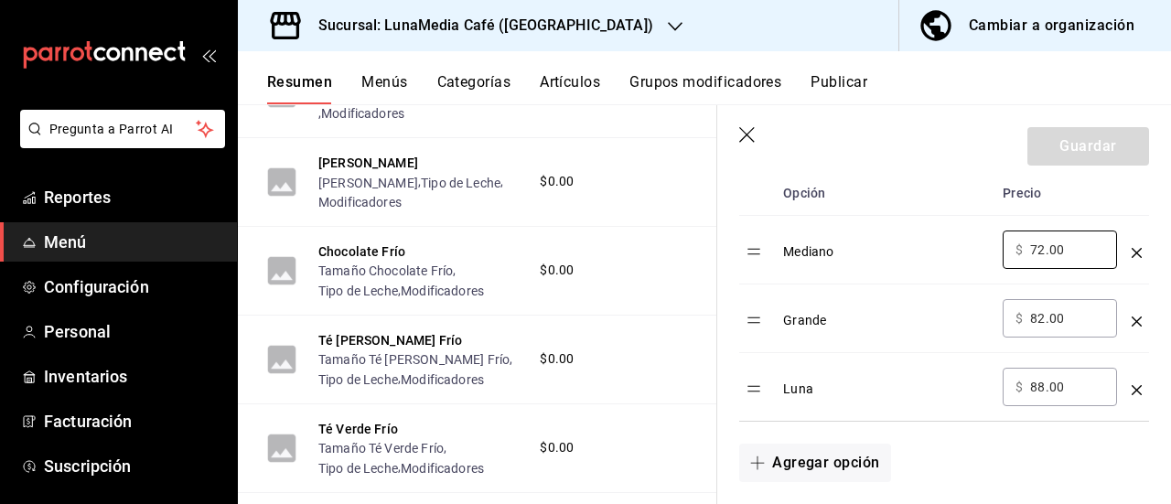
drag, startPoint x: 1068, startPoint y: 242, endPoint x: 960, endPoint y: 246, distance: 108.0
click at [960, 246] on tr "Mediano ​ $ 72.00 ​" at bounding box center [944, 250] width 410 height 69
type input "50.00"
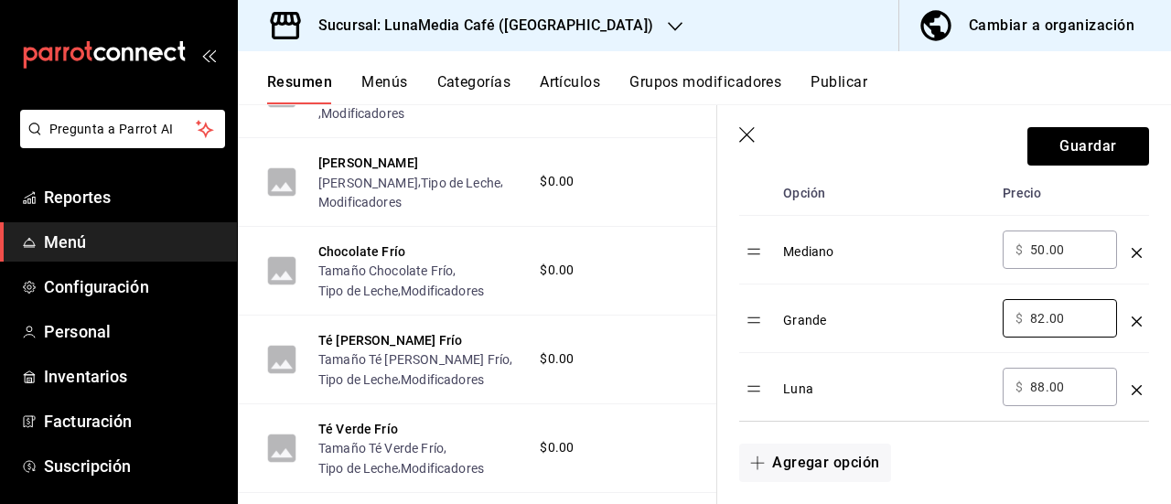
drag, startPoint x: 1069, startPoint y: 323, endPoint x: 983, endPoint y: 323, distance: 86.0
click at [983, 323] on tr "Grande ​ $ 82.00 ​" at bounding box center [944, 318] width 410 height 69
type input "57.00"
drag, startPoint x: 1071, startPoint y: 391, endPoint x: 985, endPoint y: 392, distance: 86.0
click at [985, 392] on tr "Luna ​ $ 88.00 ​" at bounding box center [944, 387] width 410 height 69
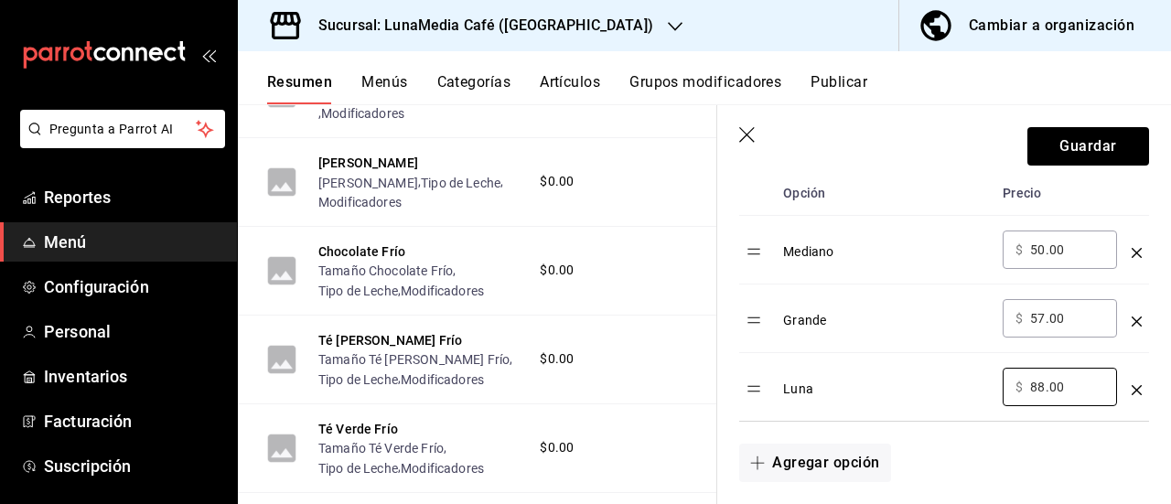
type input "5.00"
type input "67.00"
click at [1108, 137] on button "Guardar" at bounding box center [1088, 146] width 122 height 38
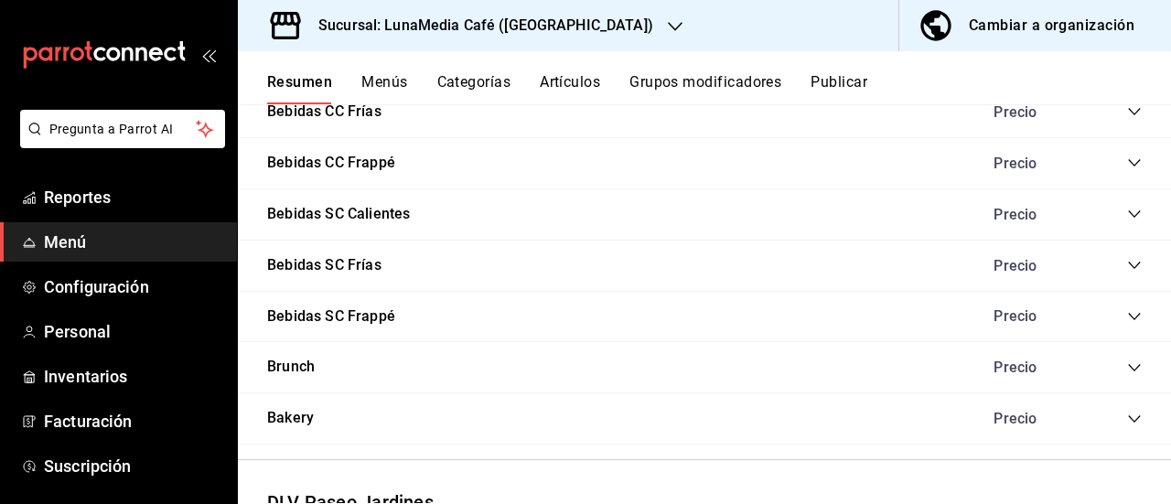
scroll to position [1121, 0]
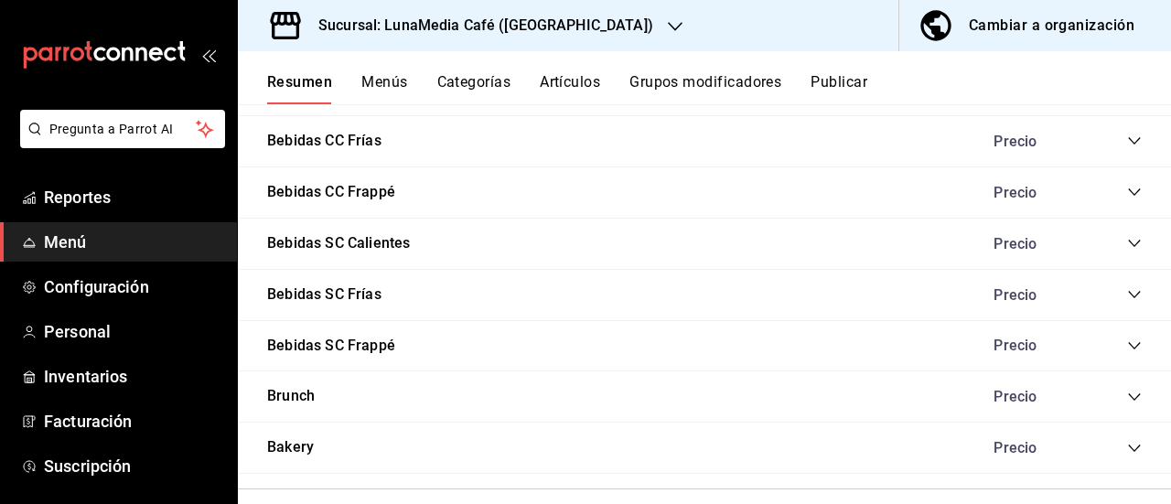
click at [1127, 291] on icon "collapse-category-row" at bounding box center [1134, 294] width 15 height 15
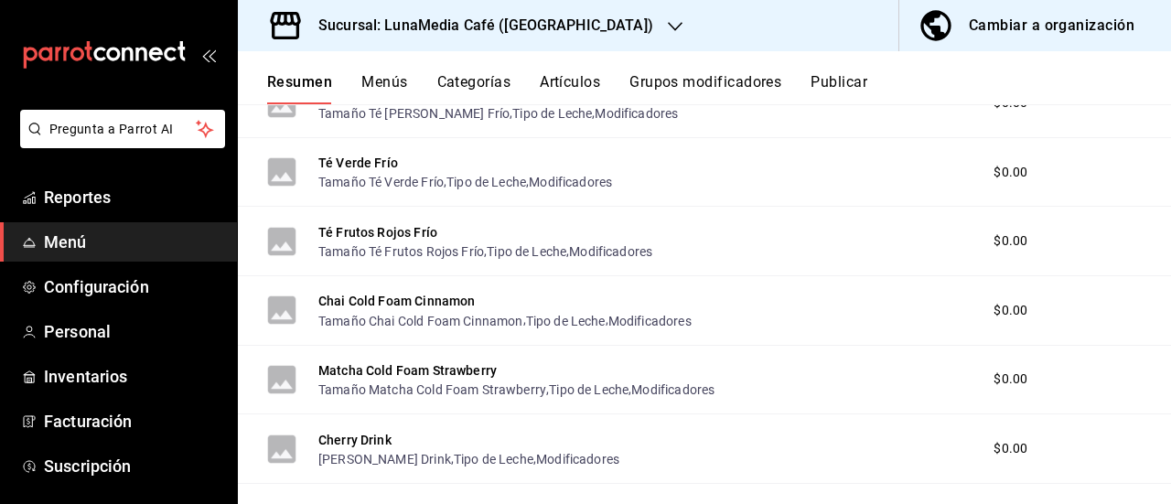
scroll to position [1487, 0]
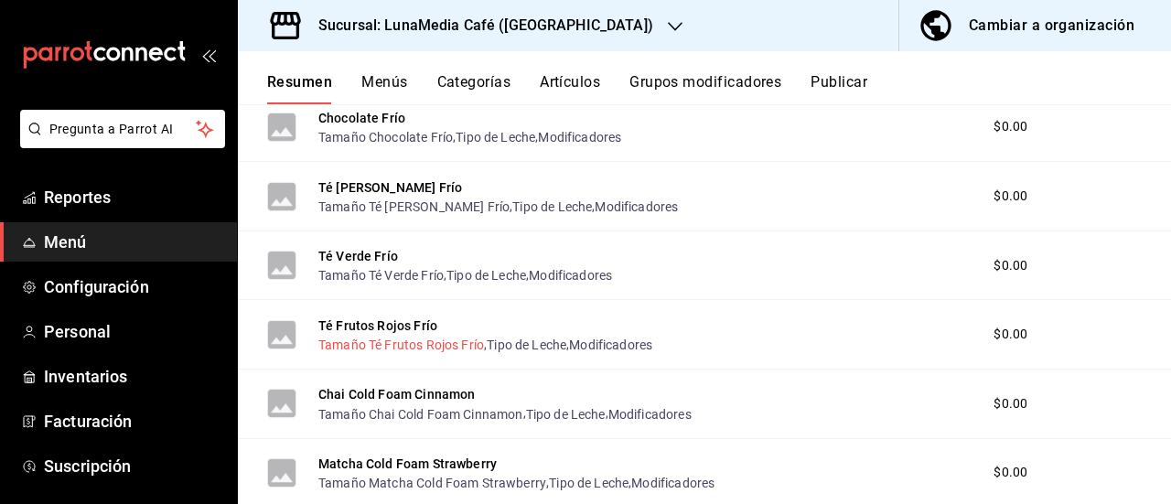
click at [373, 341] on button "Tamaño Té Frutos Rojos Frío" at bounding box center [401, 345] width 166 height 18
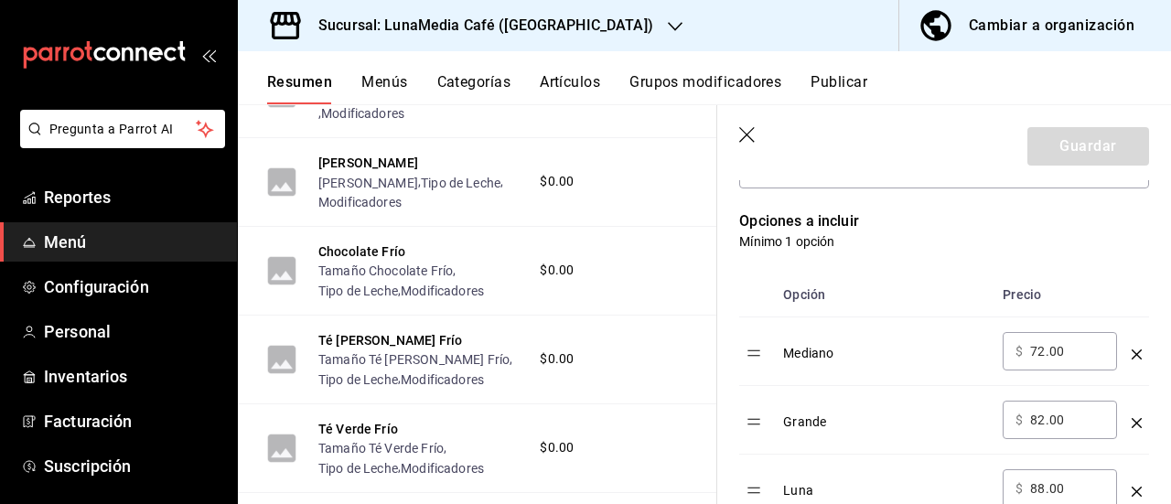
scroll to position [457, 0]
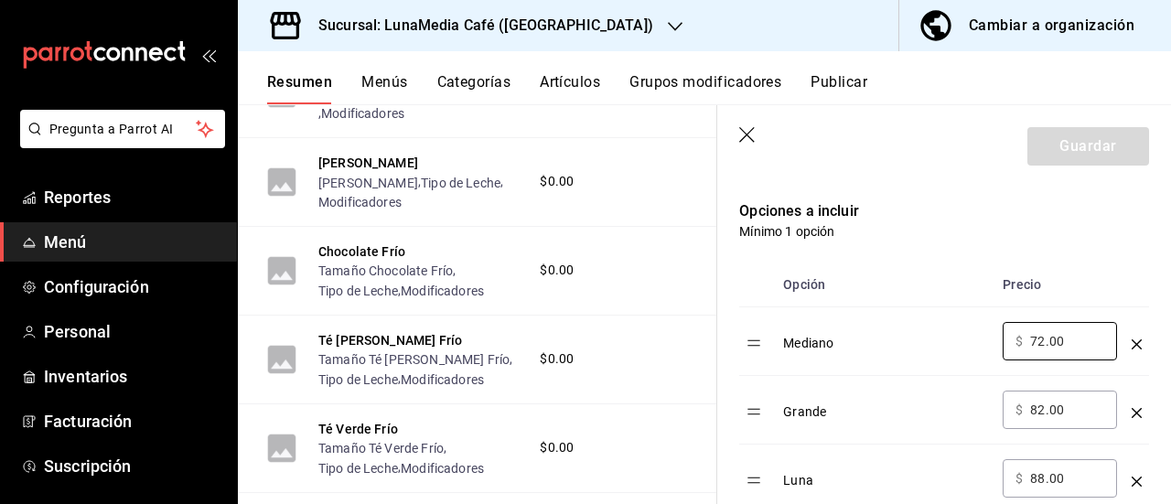
drag, startPoint x: 1072, startPoint y: 347, endPoint x: 984, endPoint y: 345, distance: 87.8
click at [984, 345] on tr "Mediano ​ $ 72.00 ​" at bounding box center [944, 341] width 410 height 69
type input "50.00"
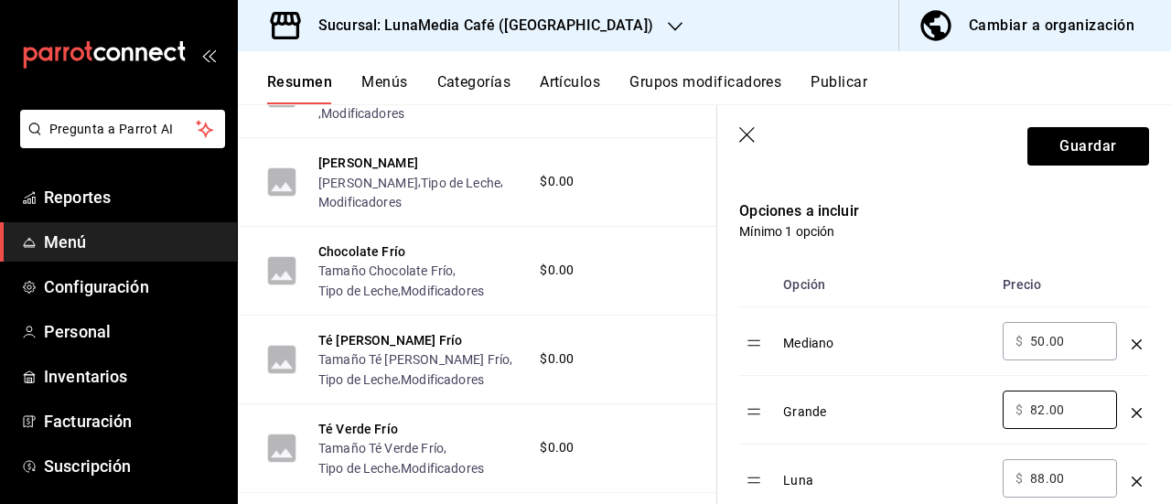
drag, startPoint x: 1066, startPoint y: 409, endPoint x: 969, endPoint y: 409, distance: 96.9
click at [969, 409] on tr "Grande ​ $ 82.00 ​" at bounding box center [944, 410] width 410 height 69
type input "57.00"
drag, startPoint x: 1054, startPoint y: 475, endPoint x: 958, endPoint y: 473, distance: 95.1
click at [958, 473] on tr "Luna ​ $ 88.00 ​" at bounding box center [944, 478] width 410 height 69
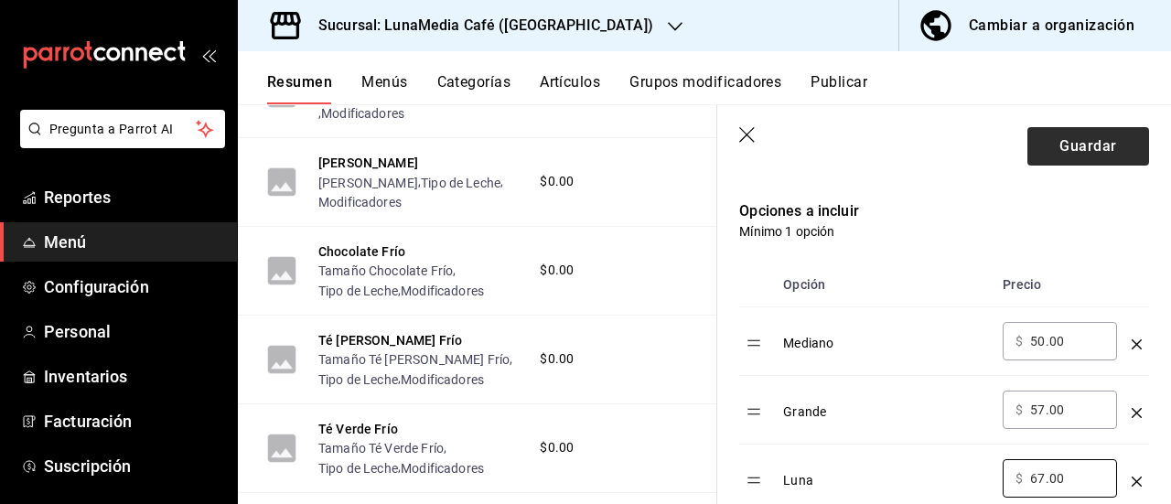
type input "67.00"
click at [1058, 145] on button "Guardar" at bounding box center [1088, 146] width 122 height 38
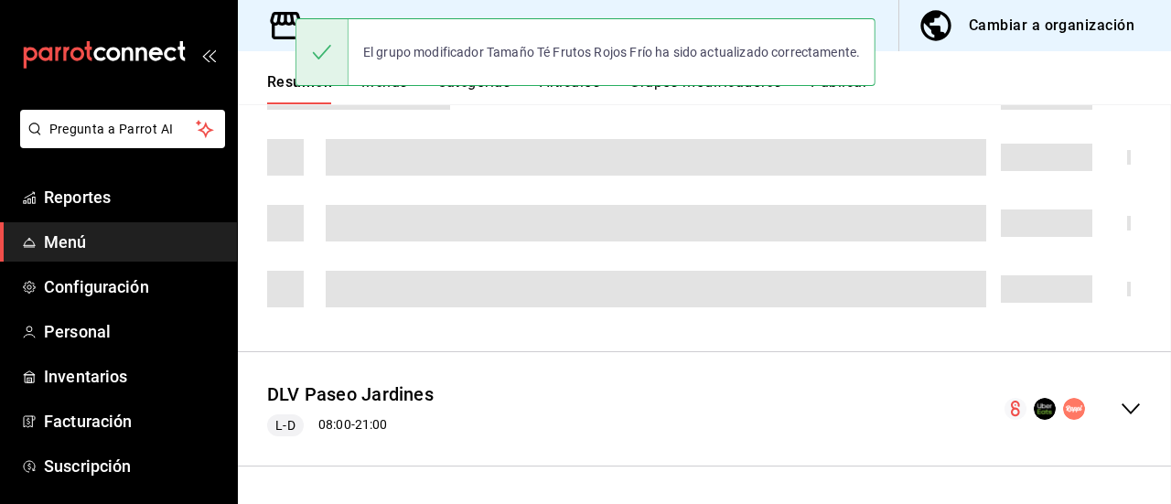
scroll to position [562, 0]
